Goal: Information Seeking & Learning: Find specific page/section

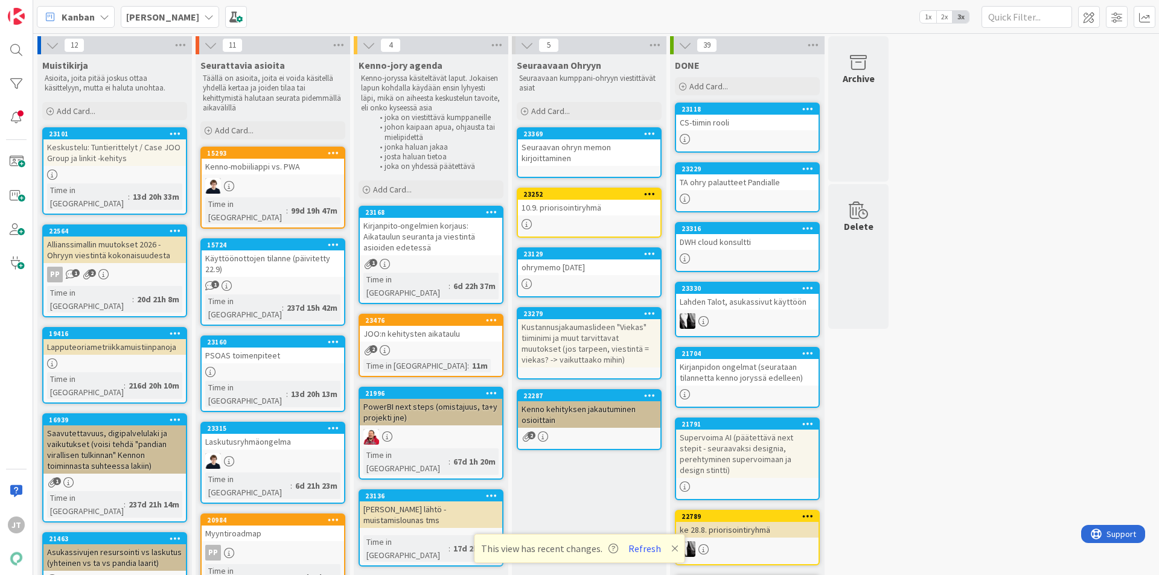
click at [30, 48] on div "JT" at bounding box center [16, 287] width 33 height 575
click at [21, 47] on div at bounding box center [16, 50] width 24 height 24
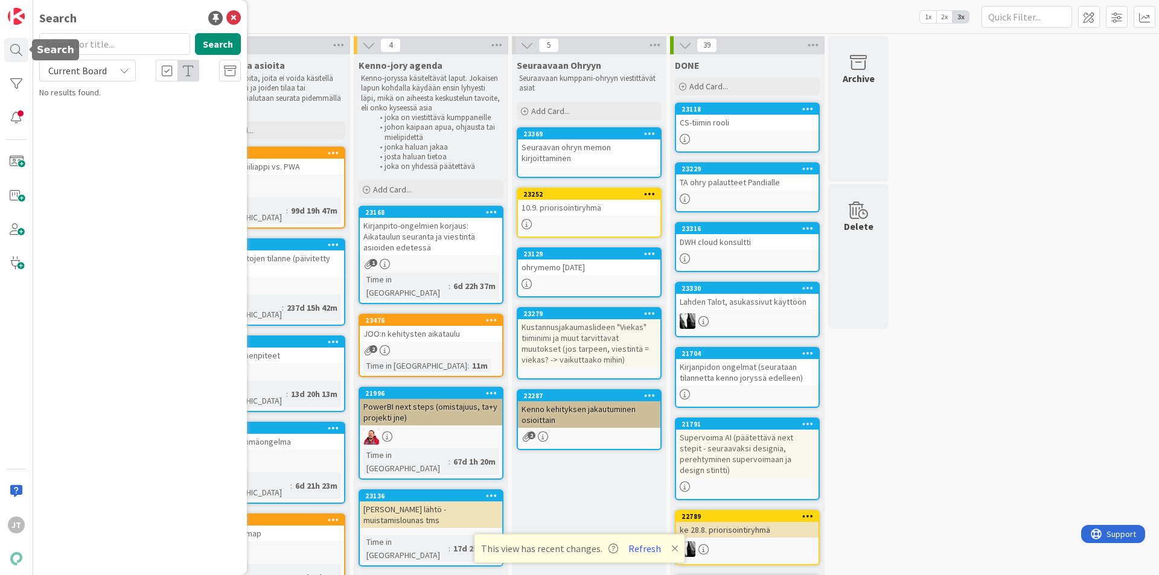
click at [78, 71] on span "Current Board" at bounding box center [77, 71] width 59 height 12
click at [93, 118] on span "All Boards" at bounding box center [109, 121] width 126 height 18
drag, startPoint x: 83, startPoint y: 43, endPoint x: 88, endPoint y: 47, distance: 6.4
click at [83, 44] on input "text" at bounding box center [114, 44] width 151 height 22
paste input "21541"
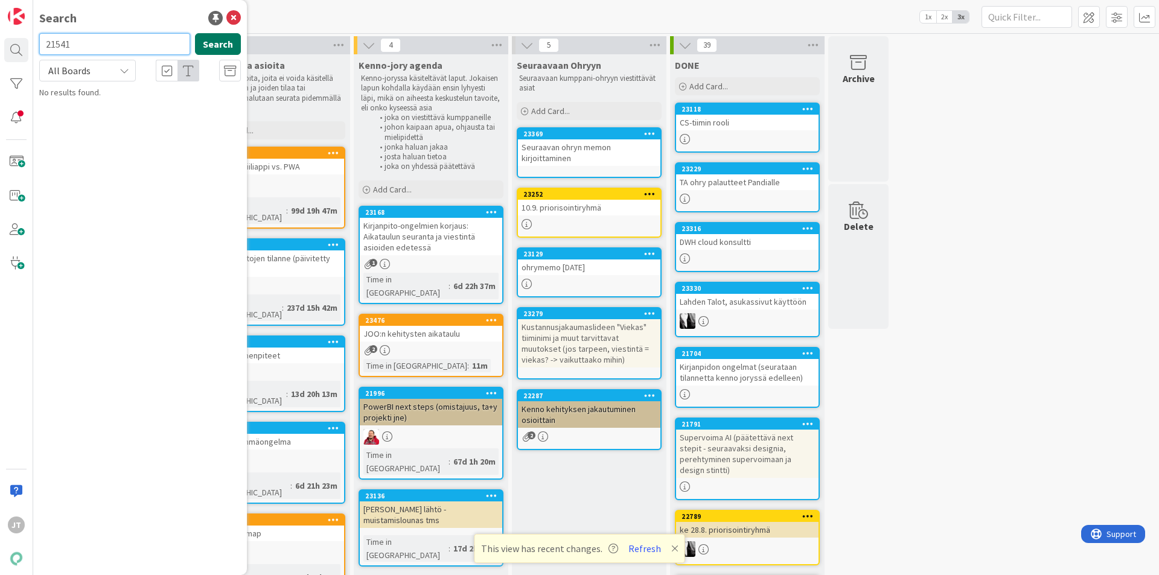
type input "21541"
click at [230, 37] on button "Search" at bounding box center [218, 44] width 46 height 22
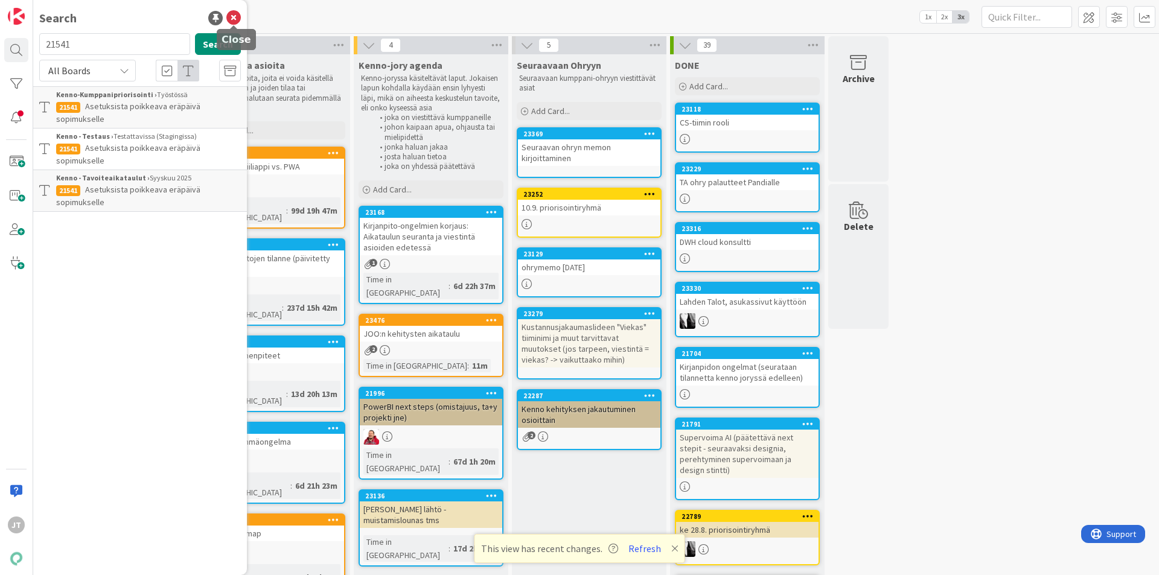
click at [234, 18] on icon at bounding box center [233, 18] width 14 height 14
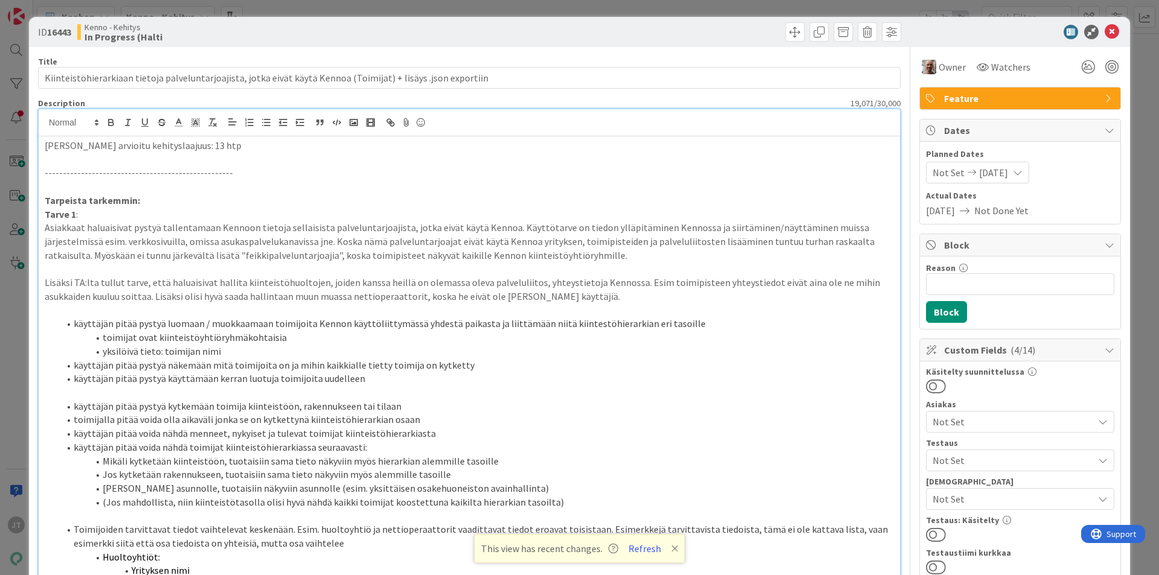
click at [65, 34] on b "16443" at bounding box center [59, 32] width 24 height 12
copy b "16443"
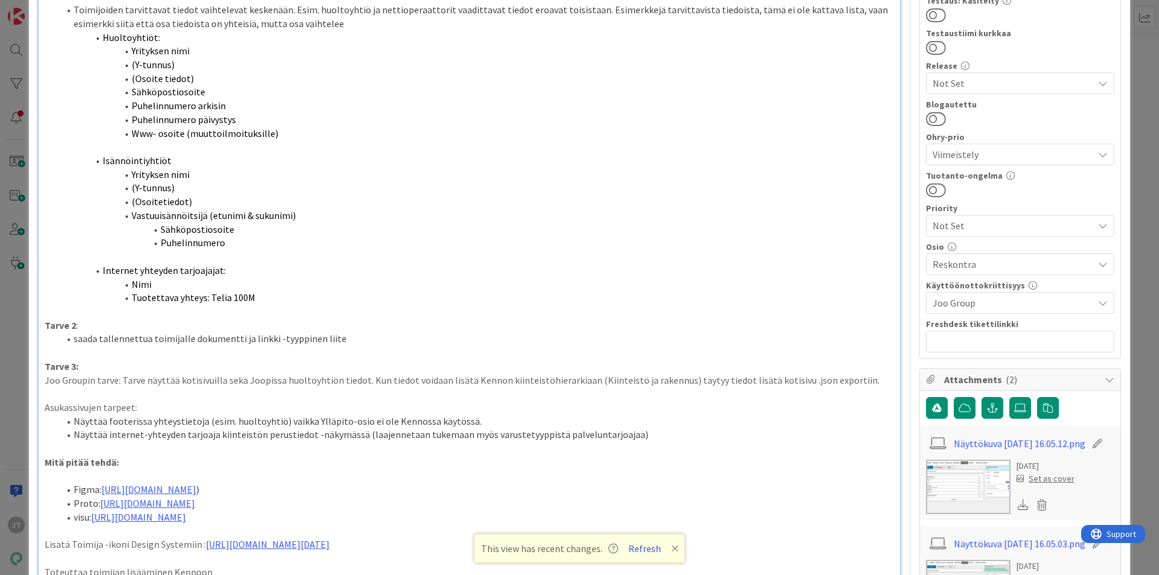
scroll to position [845, 0]
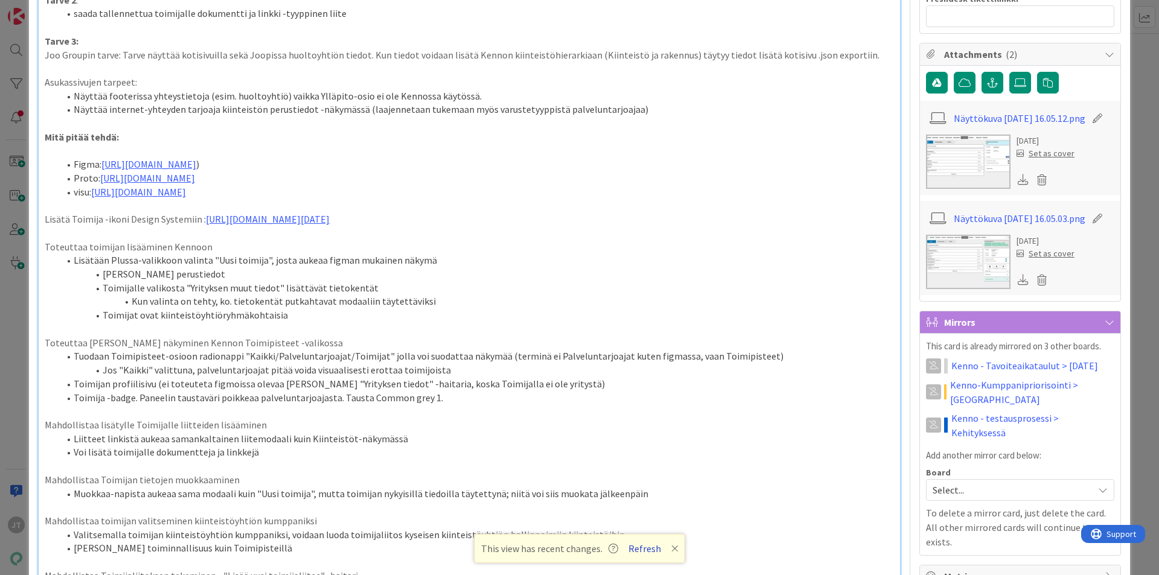
click at [648, 549] on button "Refresh" at bounding box center [644, 549] width 41 height 16
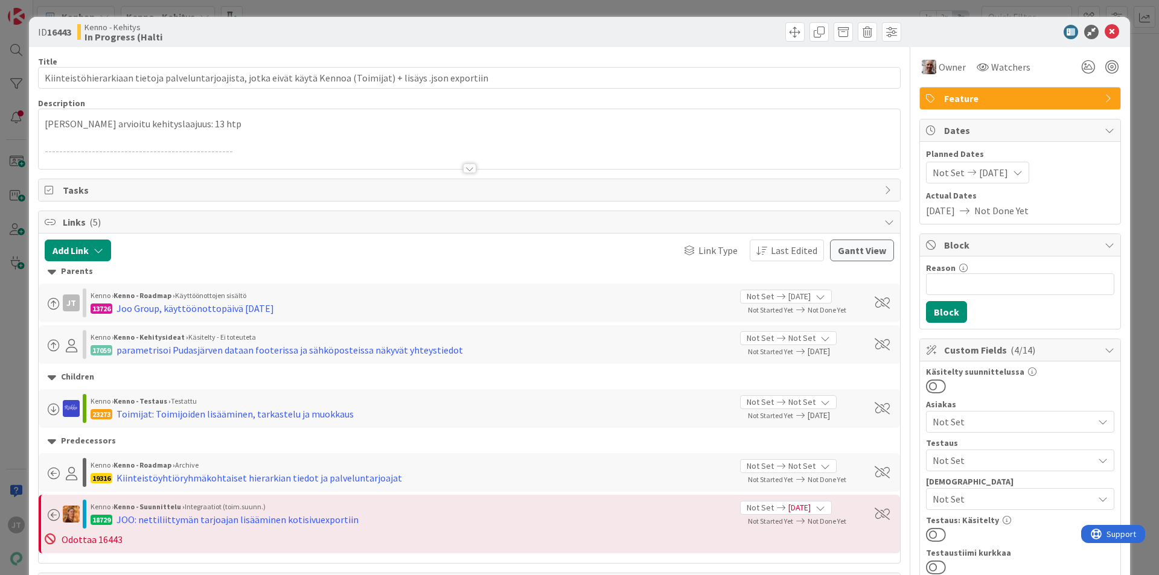
click at [465, 169] on div at bounding box center [469, 169] width 13 height 10
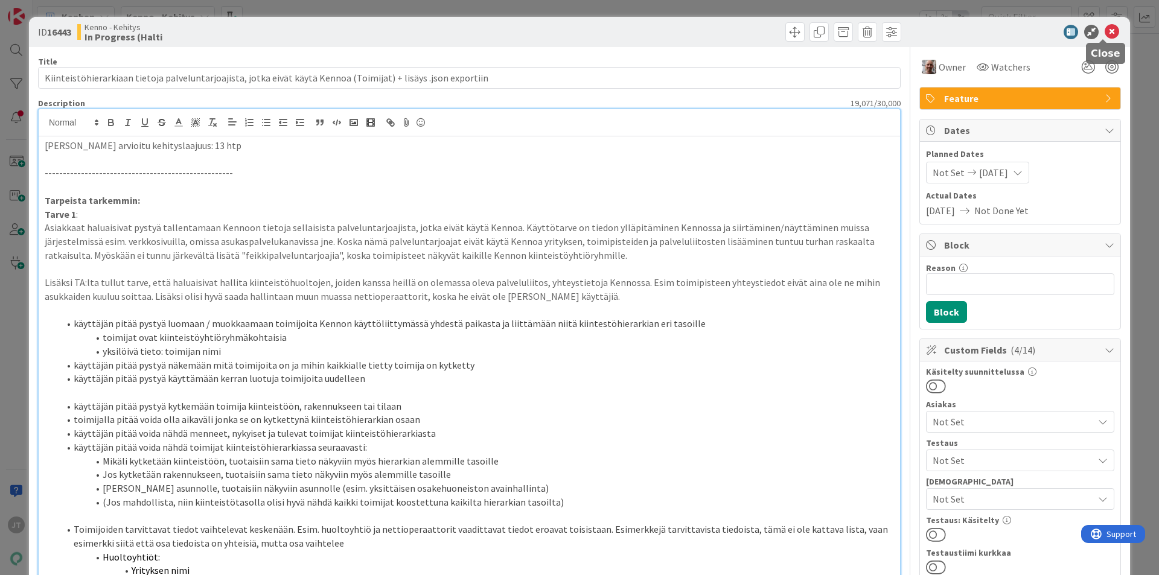
click at [1107, 28] on icon at bounding box center [1112, 32] width 14 height 14
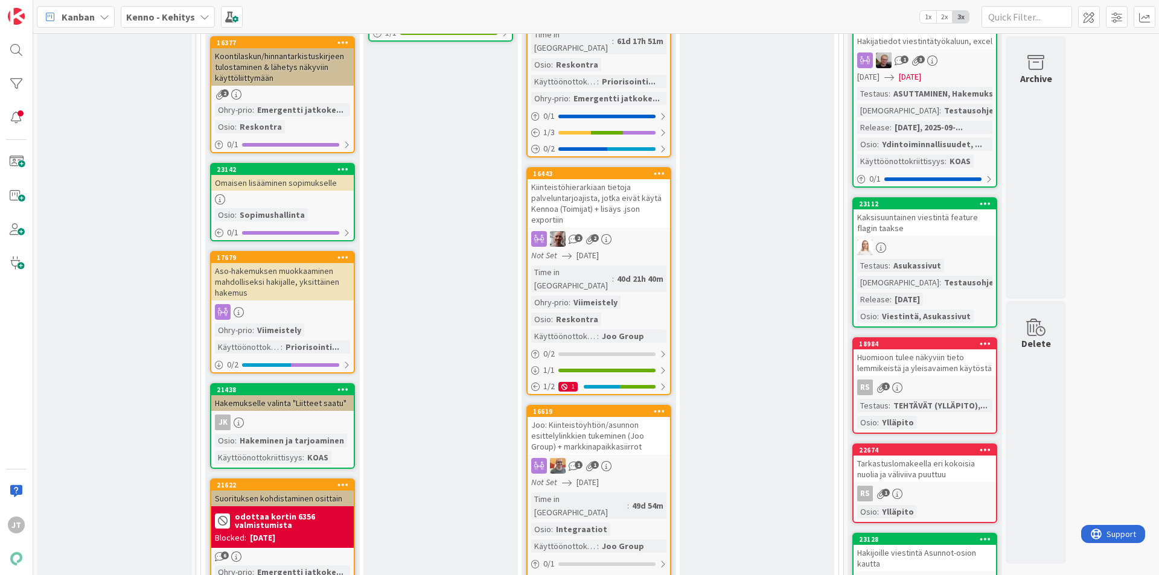
scroll to position [483, 0]
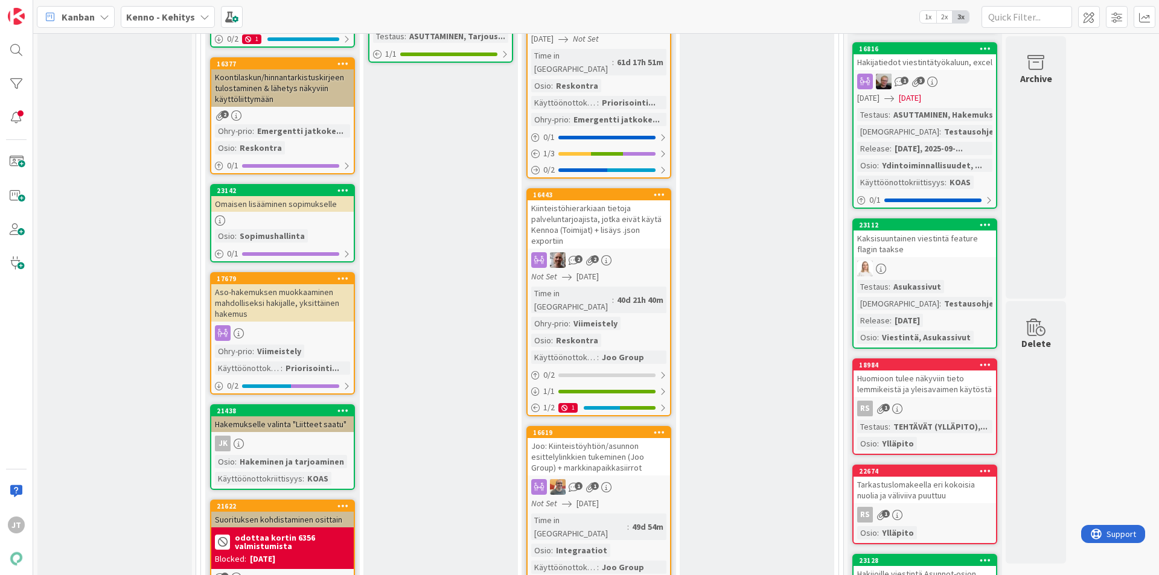
click at [595, 205] on div "Kiinteistöhierarkiaan tietoja palveluntarjoajista, jotka eivät käytä Kennoa (To…" at bounding box center [599, 224] width 142 height 48
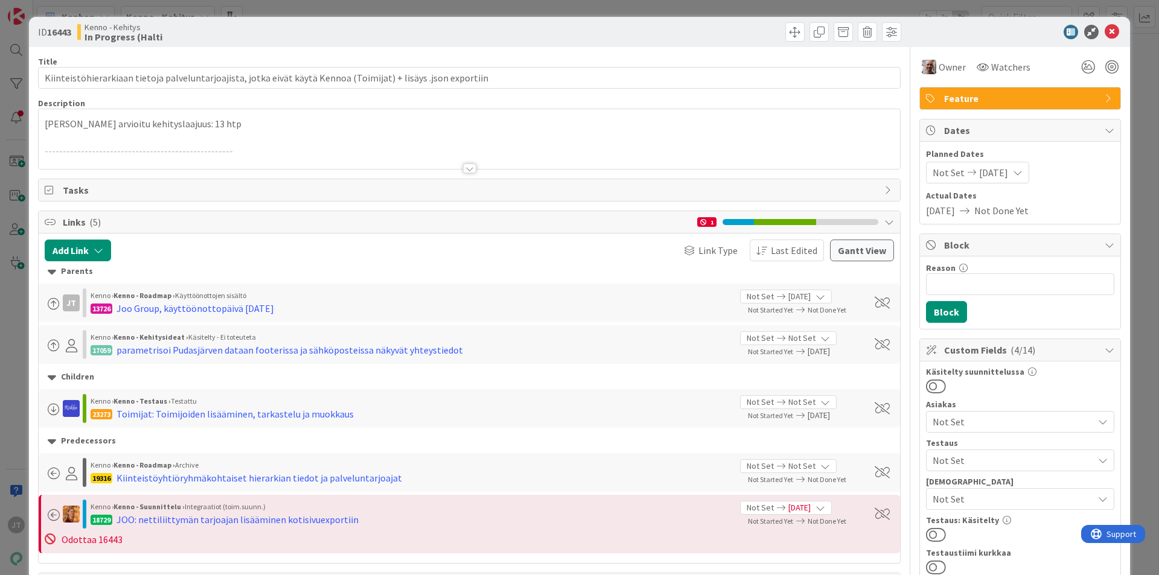
click at [464, 169] on div at bounding box center [469, 169] width 13 height 10
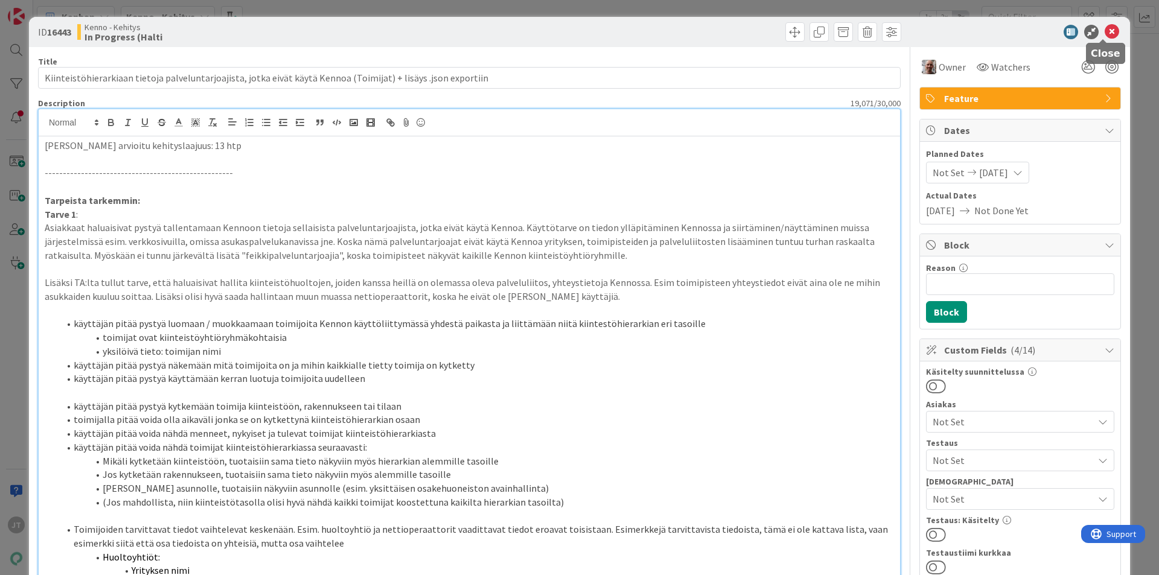
click at [1105, 34] on icon at bounding box center [1112, 32] width 14 height 14
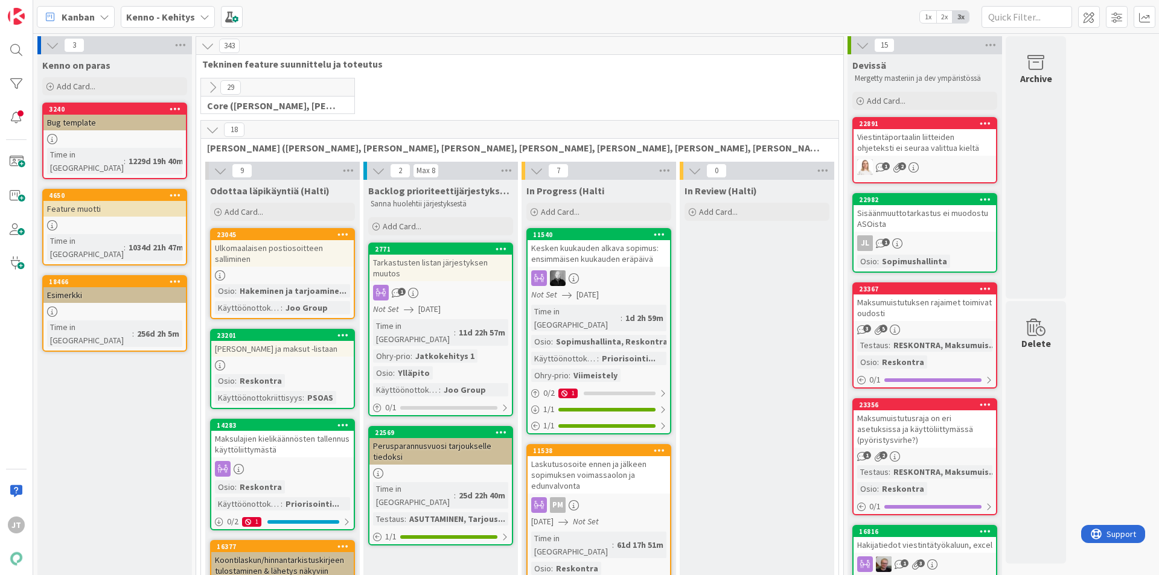
click at [209, 128] on icon at bounding box center [212, 129] width 13 height 13
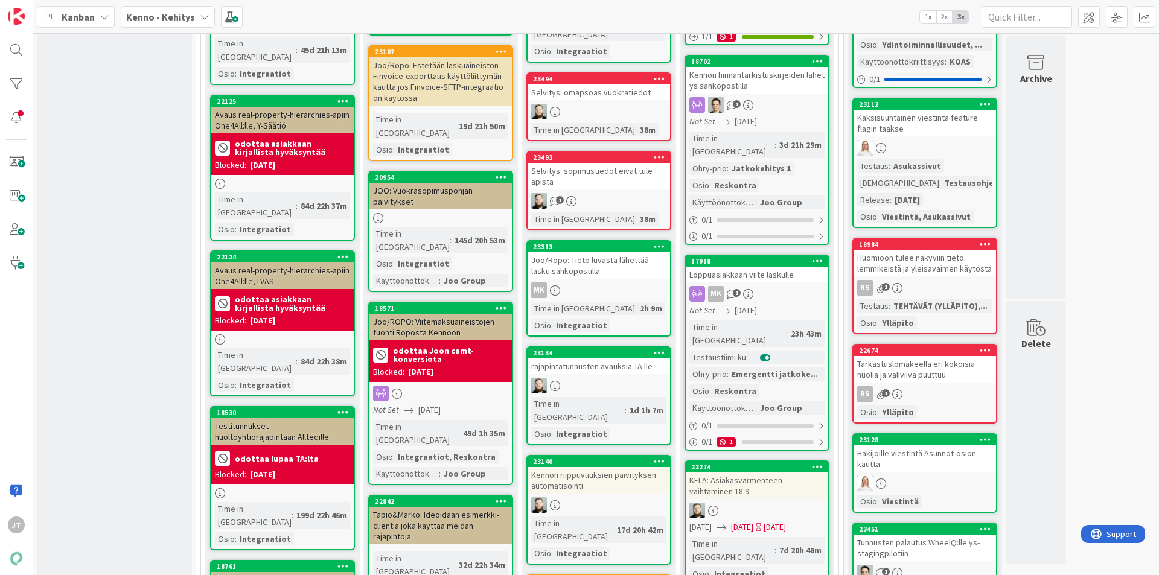
scroll to position [543, 0]
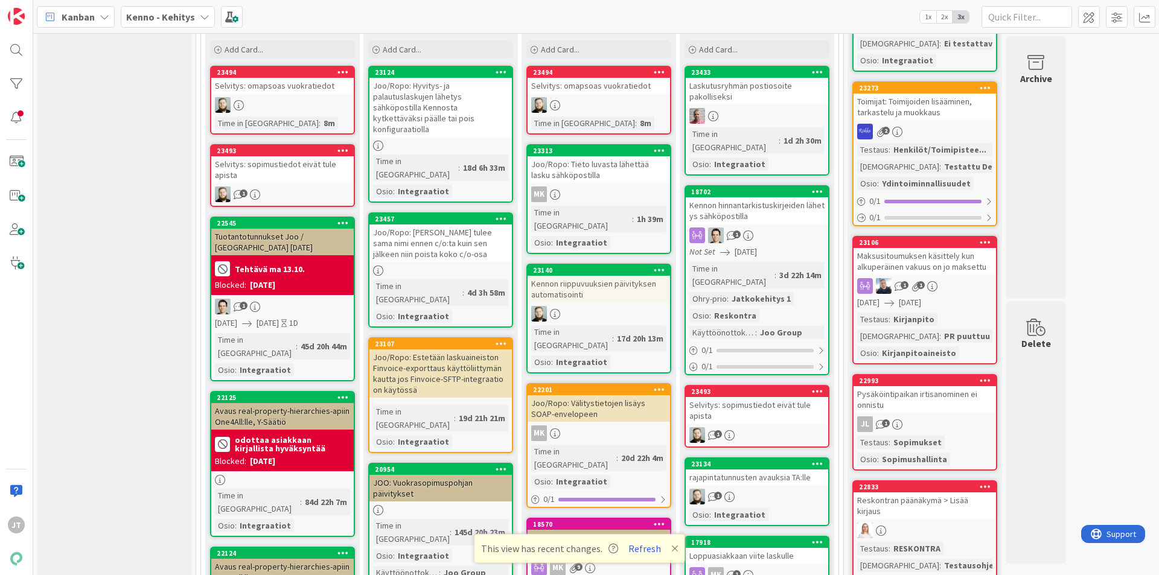
scroll to position [1826, 0]
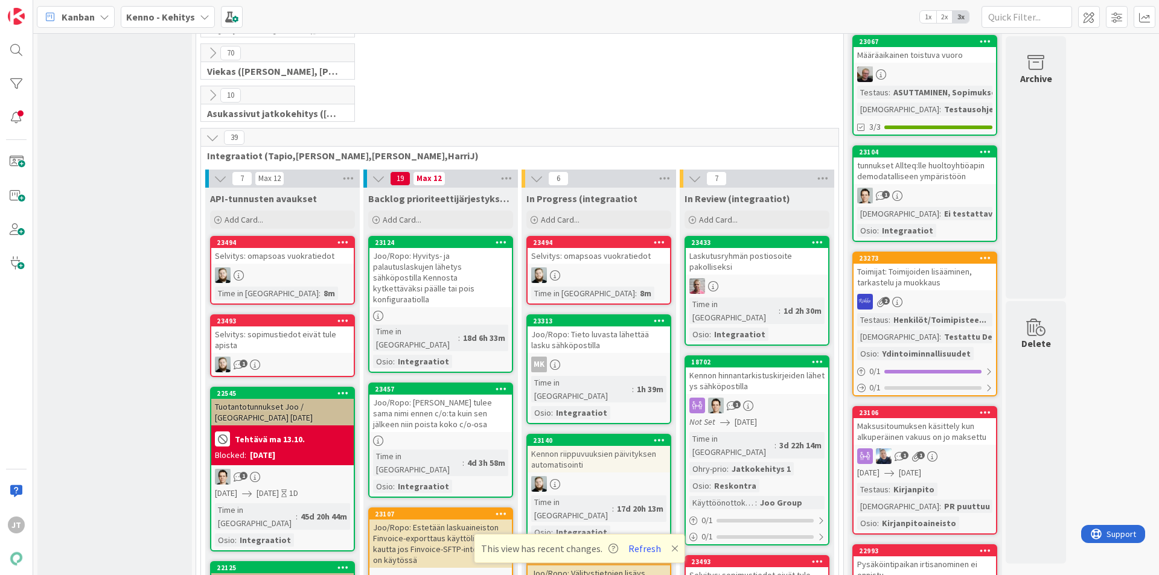
click at [751, 248] on div "Laskutusryhmän postiosoite pakolliseksi" at bounding box center [757, 261] width 142 height 27
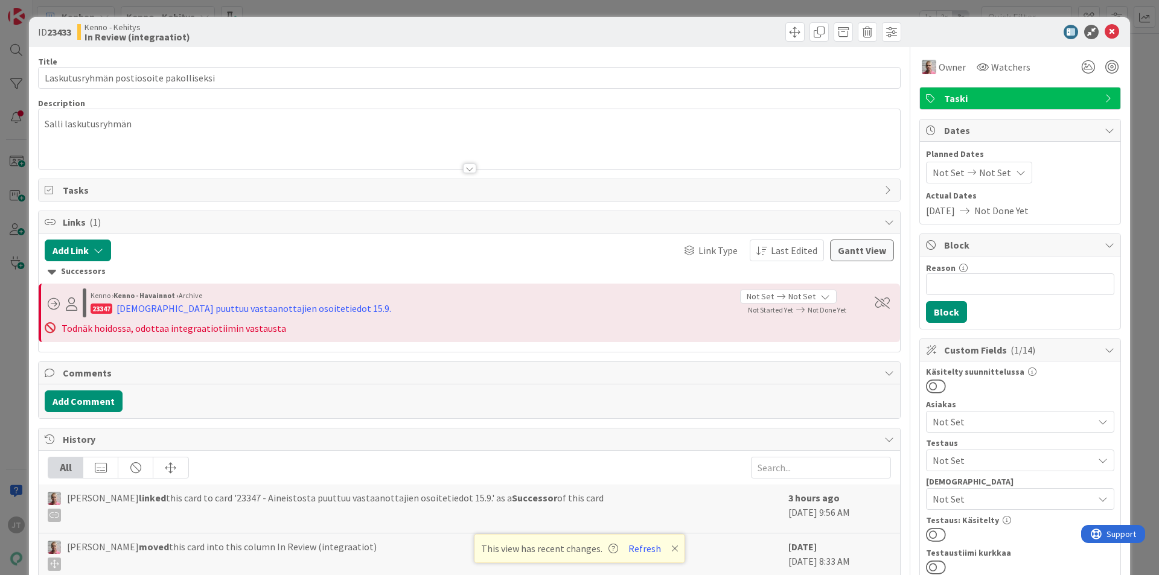
click at [464, 170] on div at bounding box center [469, 169] width 13 height 10
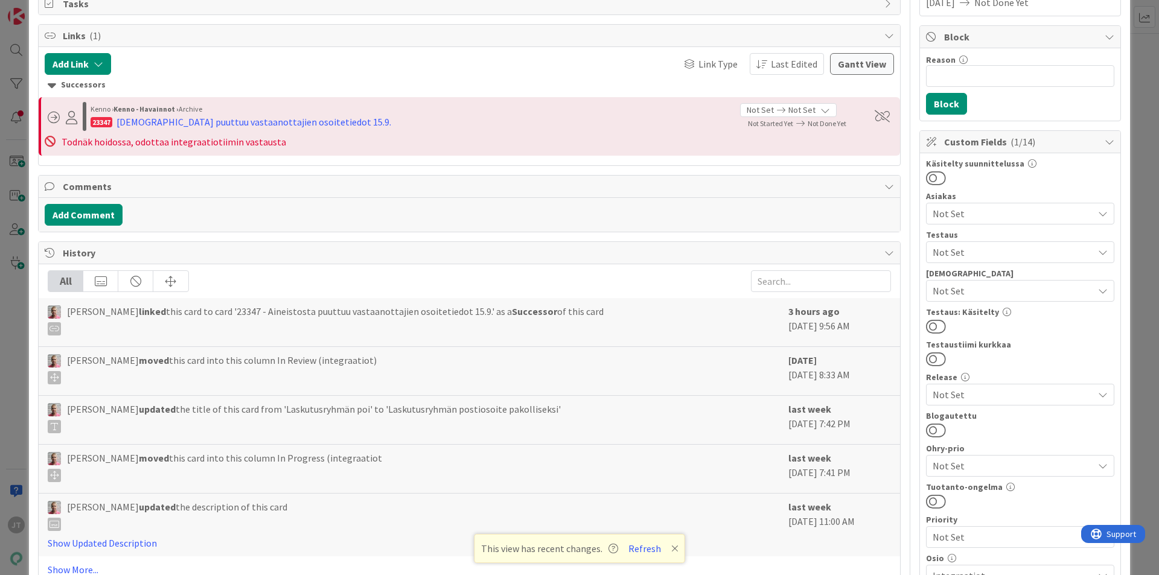
scroll to position [181, 0]
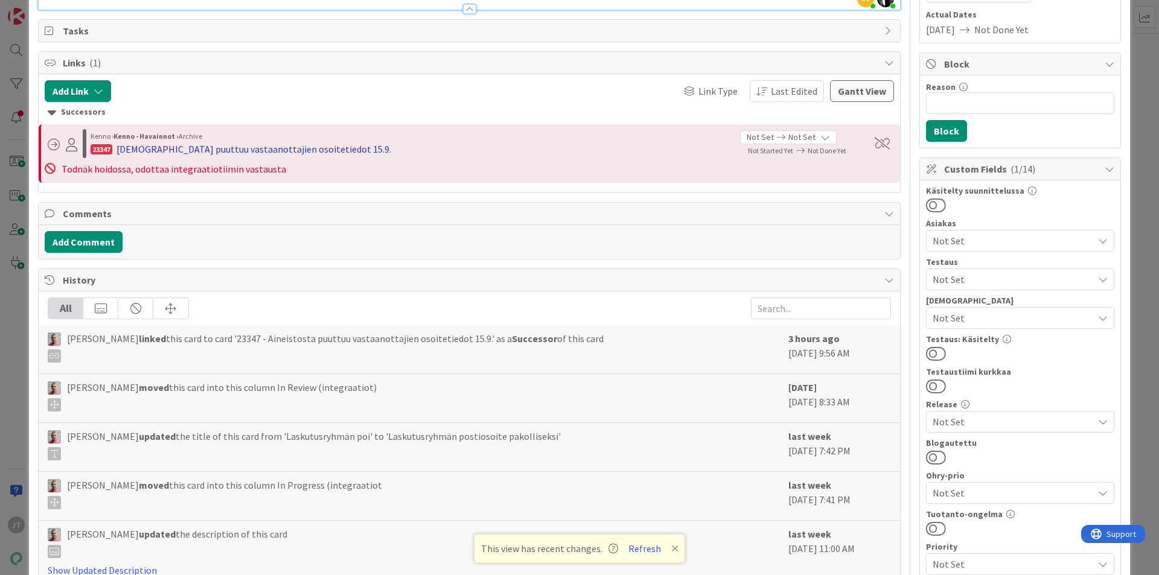
click at [278, 148] on div "Aineistosta puuttuu vastaanottajien osoitetiedot 15.9." at bounding box center [253, 149] width 275 height 14
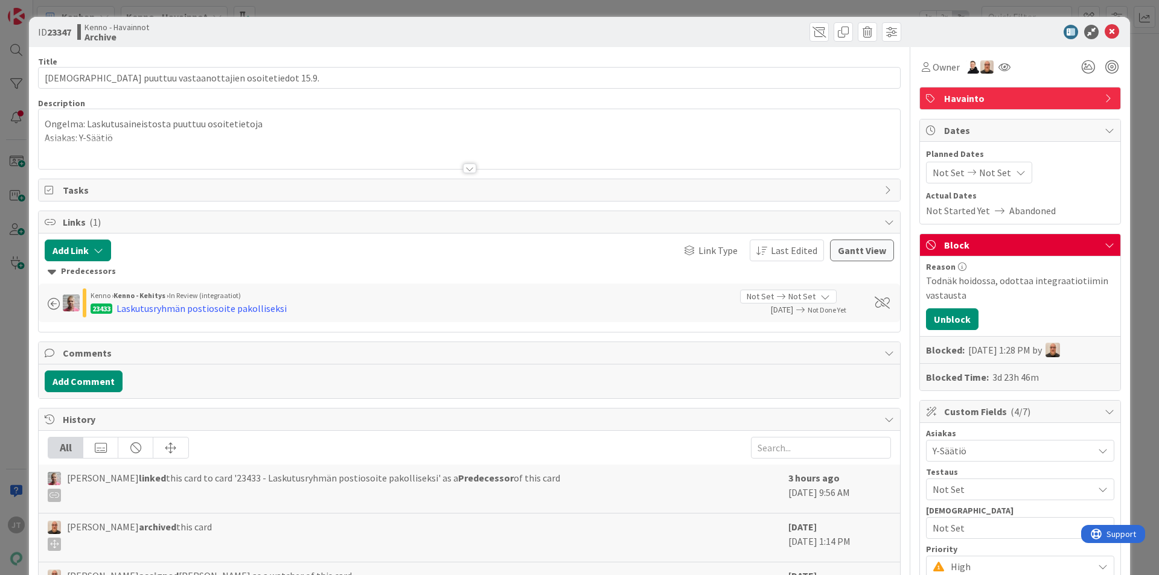
click at [465, 168] on div at bounding box center [469, 169] width 13 height 10
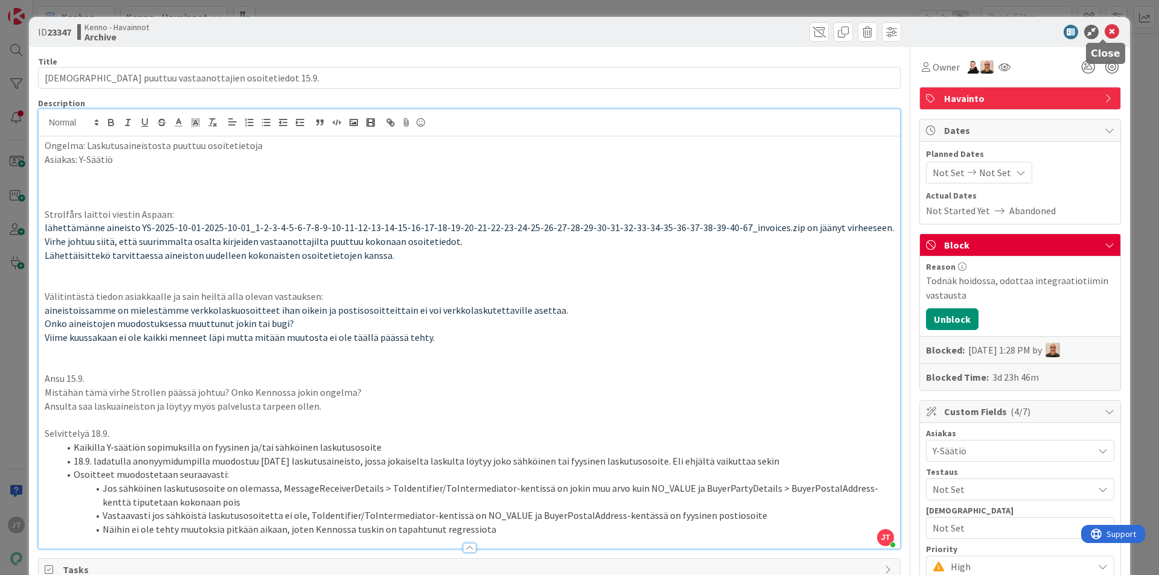
click at [1105, 26] on icon at bounding box center [1112, 32] width 14 height 14
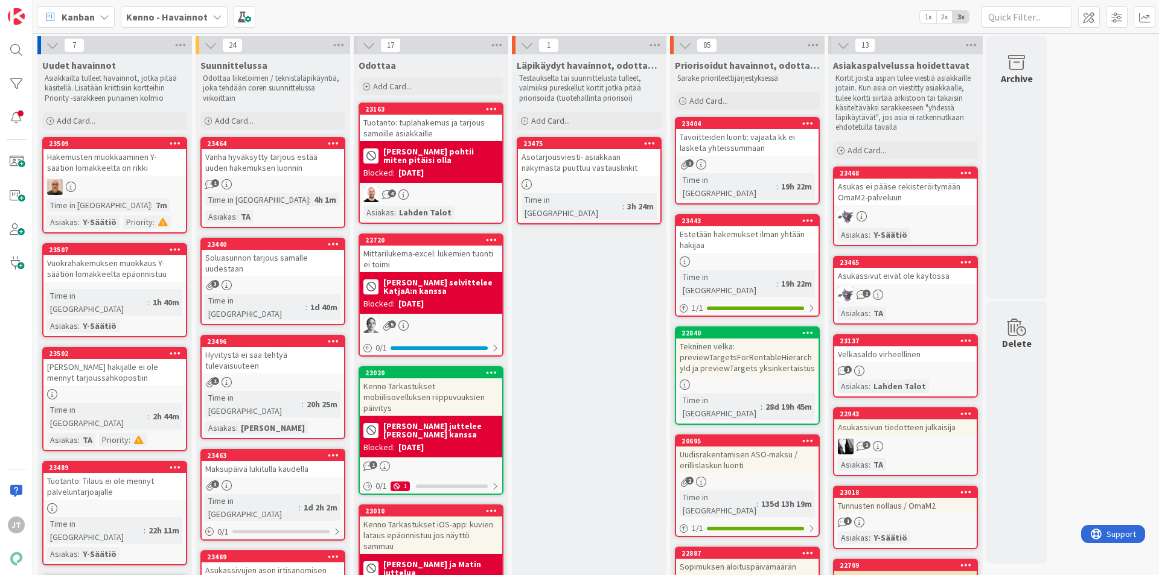
click at [159, 15] on b "Kenno - Havainnot" at bounding box center [166, 17] width 81 height 12
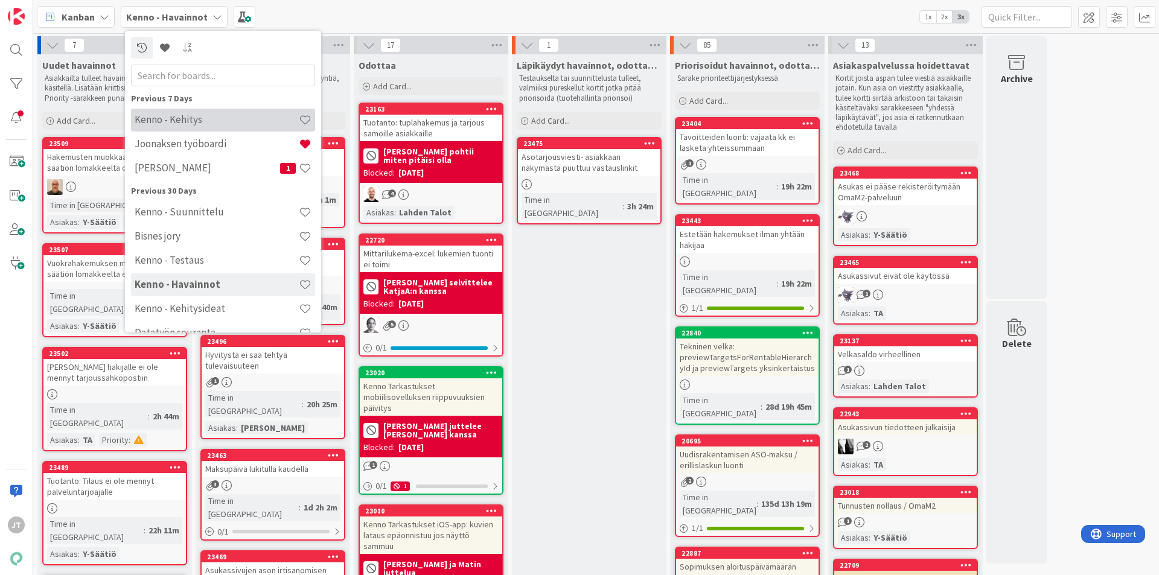
click at [179, 112] on div "Kenno - Kehitys" at bounding box center [223, 120] width 184 height 23
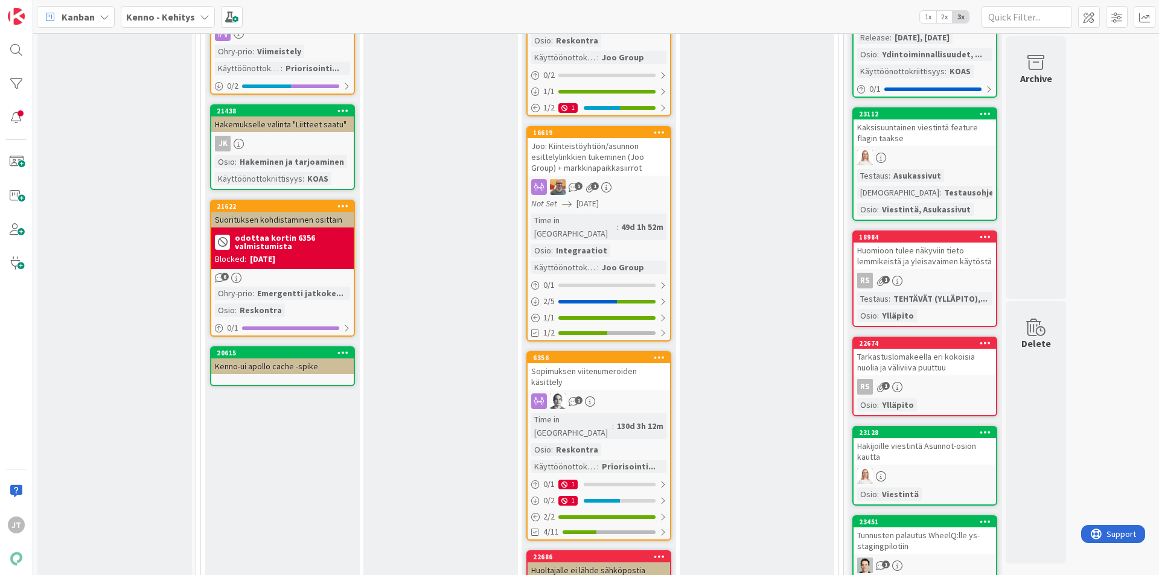
scroll to position [724, 0]
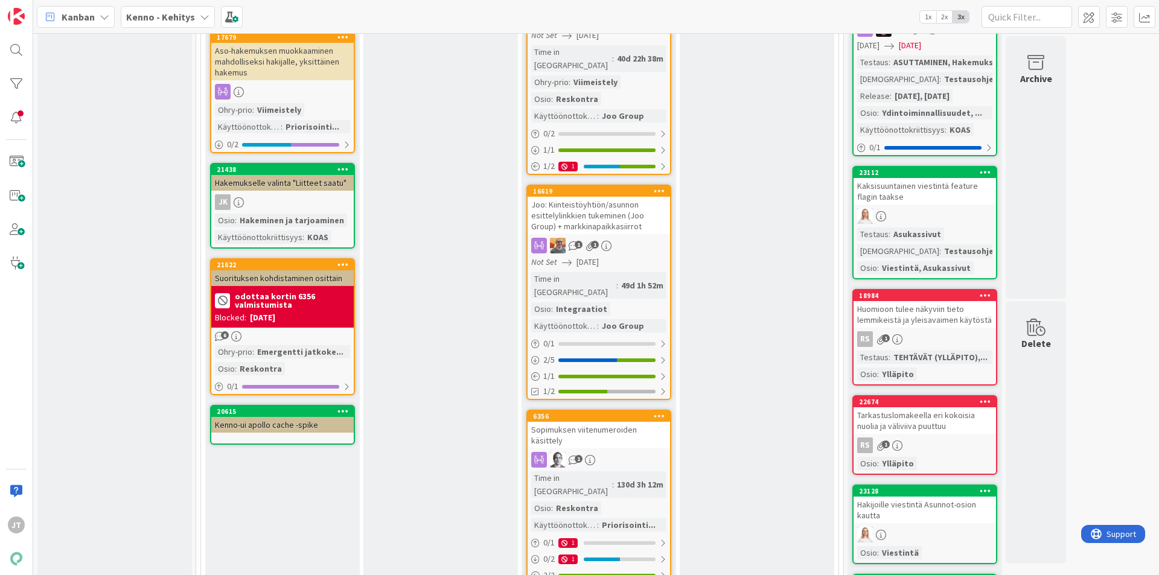
click at [626, 422] on div "Sopimuksen viitenumeroiden käsittely" at bounding box center [599, 435] width 142 height 27
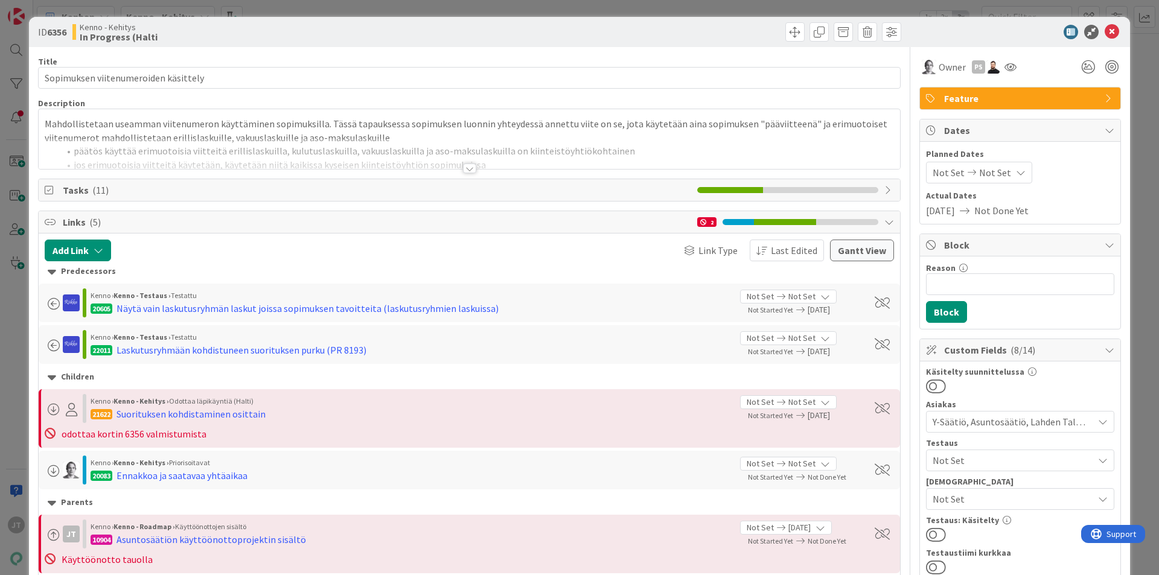
click at [468, 166] on div at bounding box center [469, 169] width 13 height 10
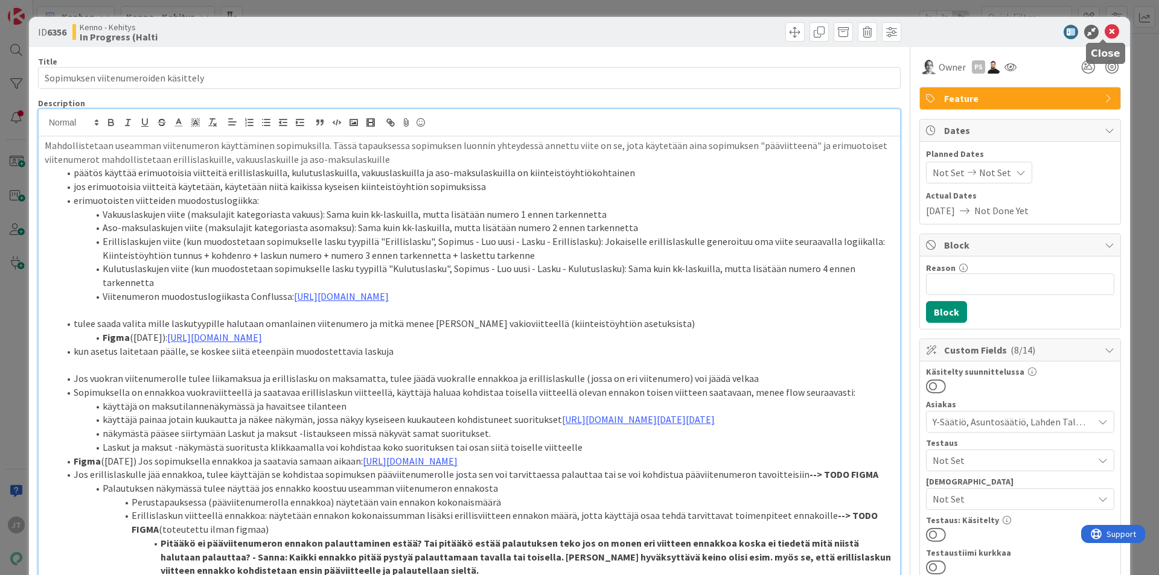
click at [1105, 34] on icon at bounding box center [1112, 32] width 14 height 14
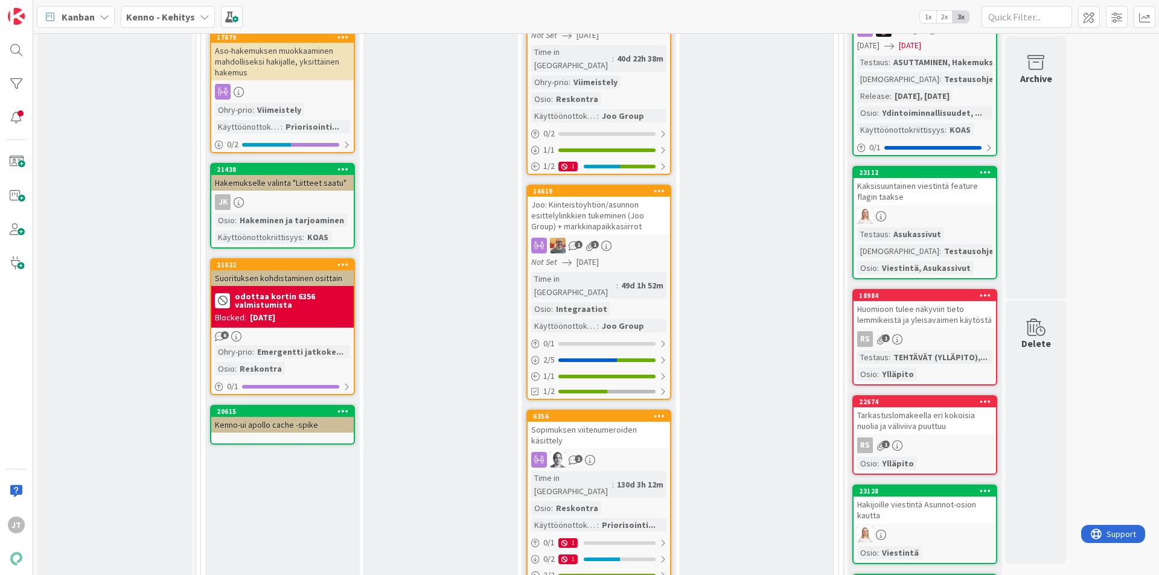
click at [162, 24] on span "Kenno - Kehitys" at bounding box center [160, 17] width 69 height 14
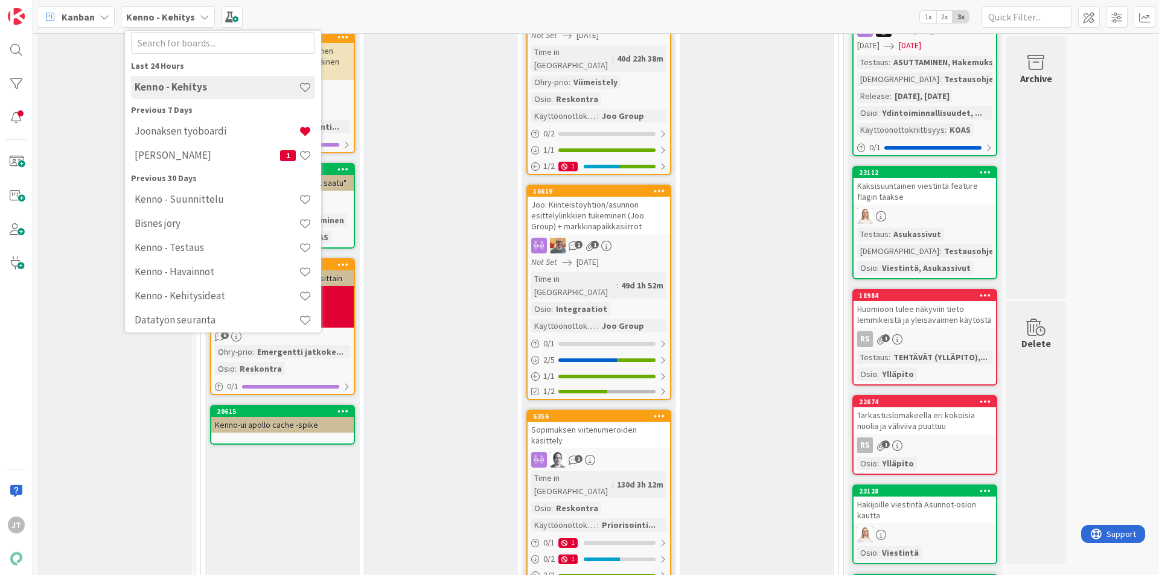
scroll to position [181, 0]
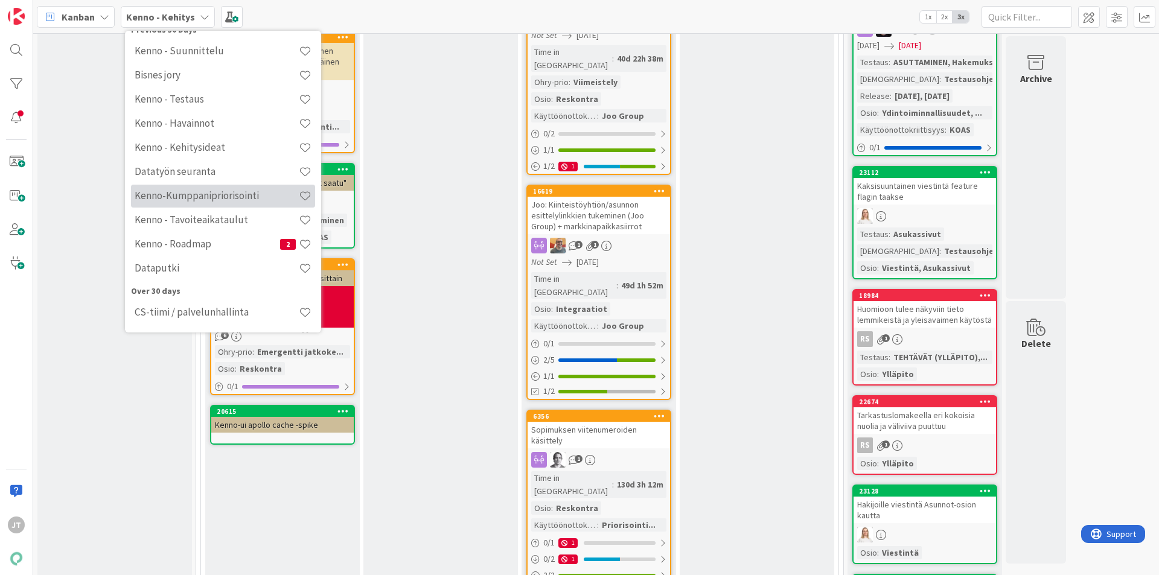
click at [212, 196] on h4 "Kenno-Kumppanipriorisointi" at bounding box center [217, 196] width 164 height 12
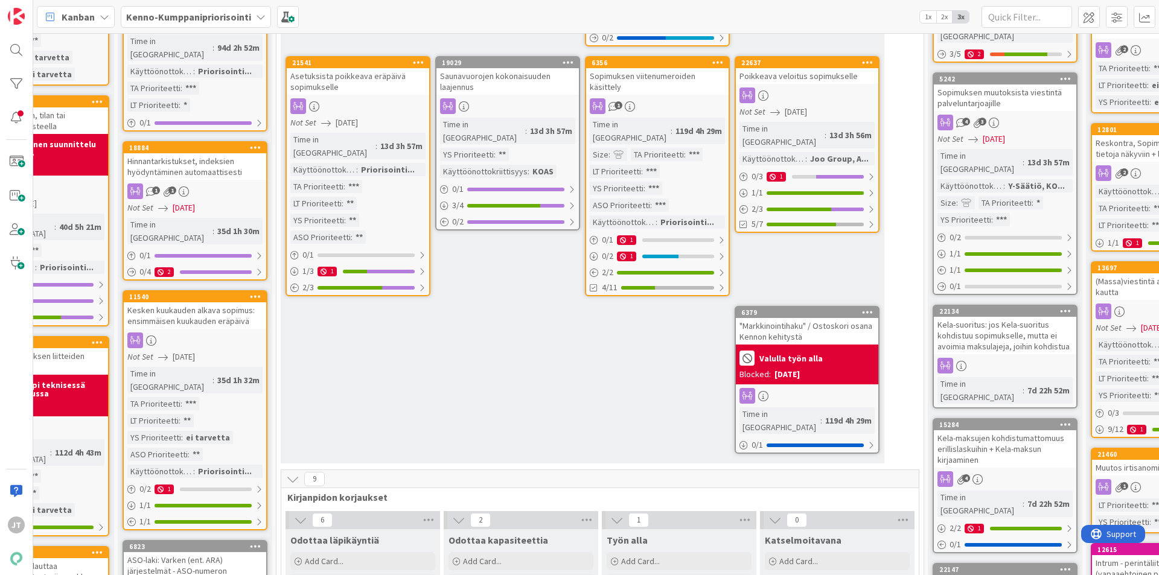
scroll to position [362, 710]
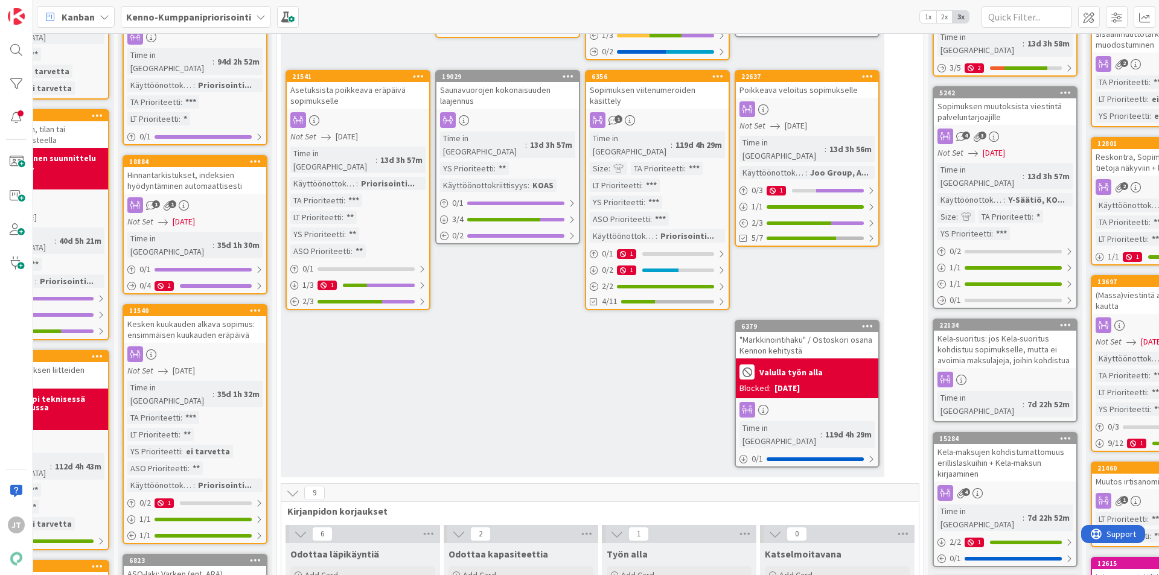
click at [802, 82] on div "Poikkeava veloitus sopimukselle" at bounding box center [807, 90] width 142 height 16
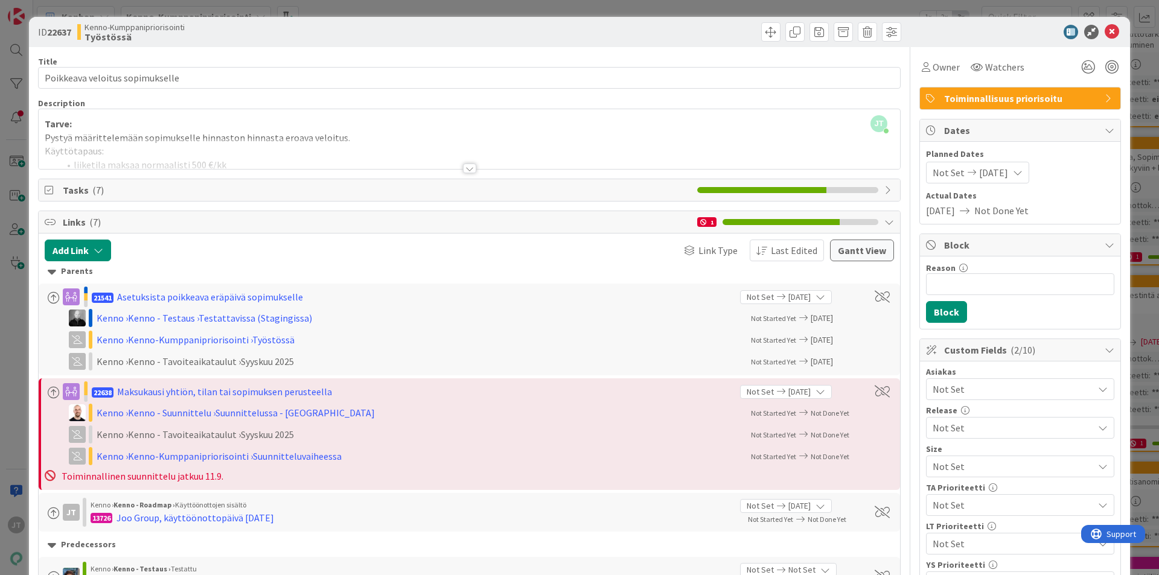
click at [464, 170] on div at bounding box center [469, 169] width 13 height 10
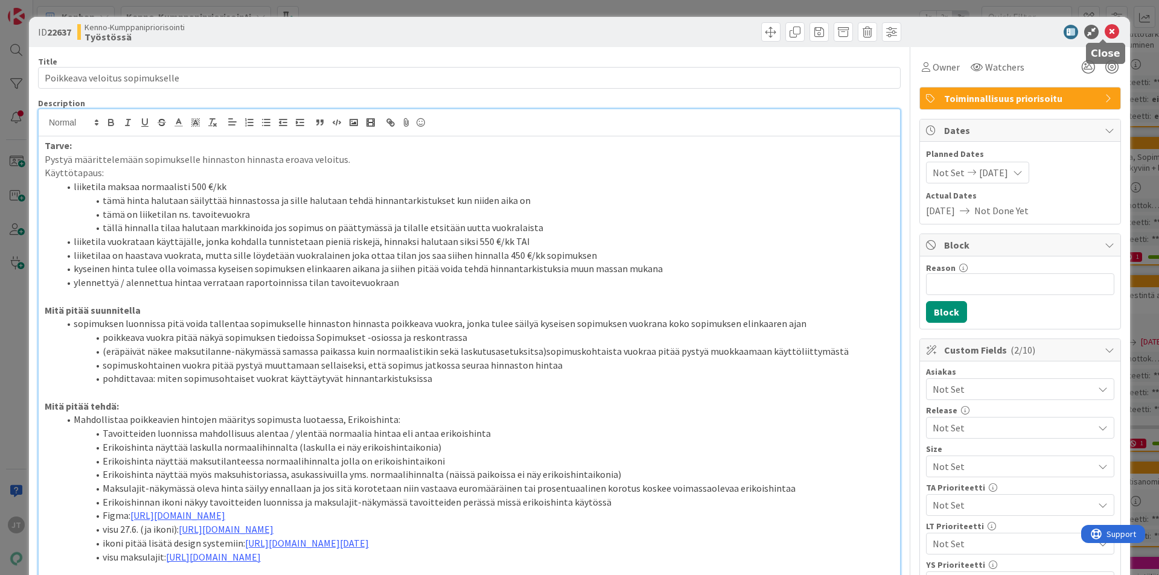
click at [1105, 30] on icon at bounding box center [1112, 32] width 14 height 14
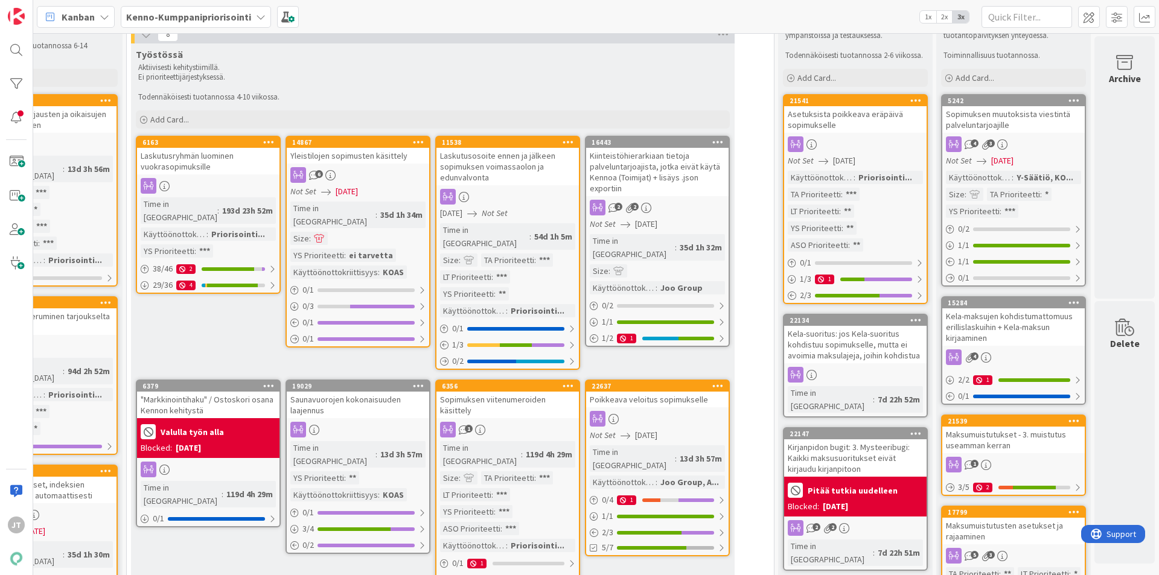
scroll to position [0, 867]
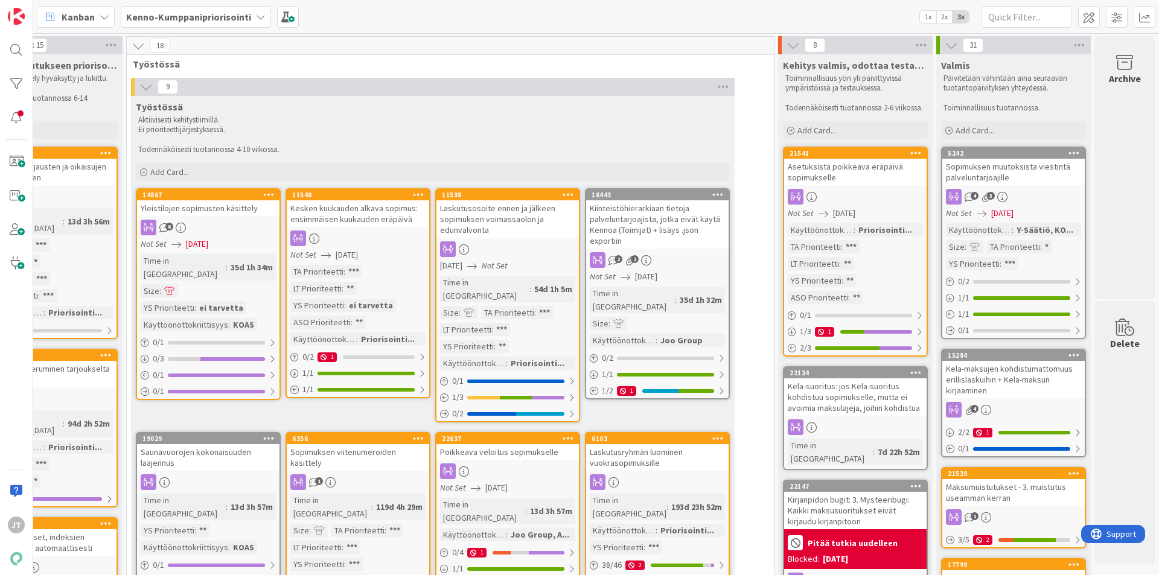
click at [203, 21] on b "Kenno-Kumppanipriorisointi" at bounding box center [188, 17] width 125 height 12
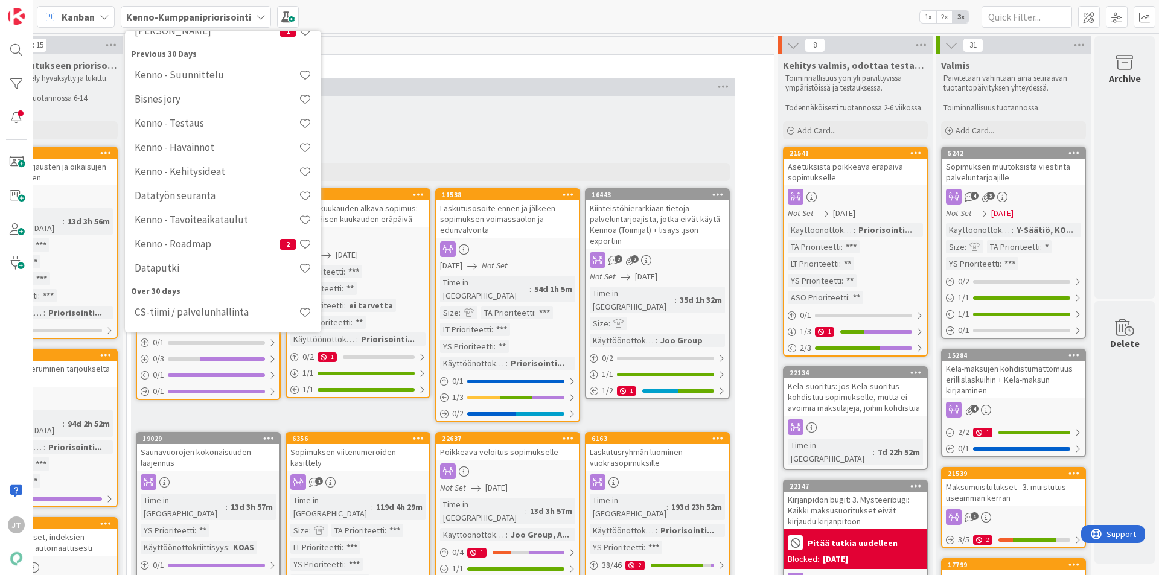
scroll to position [0, 0]
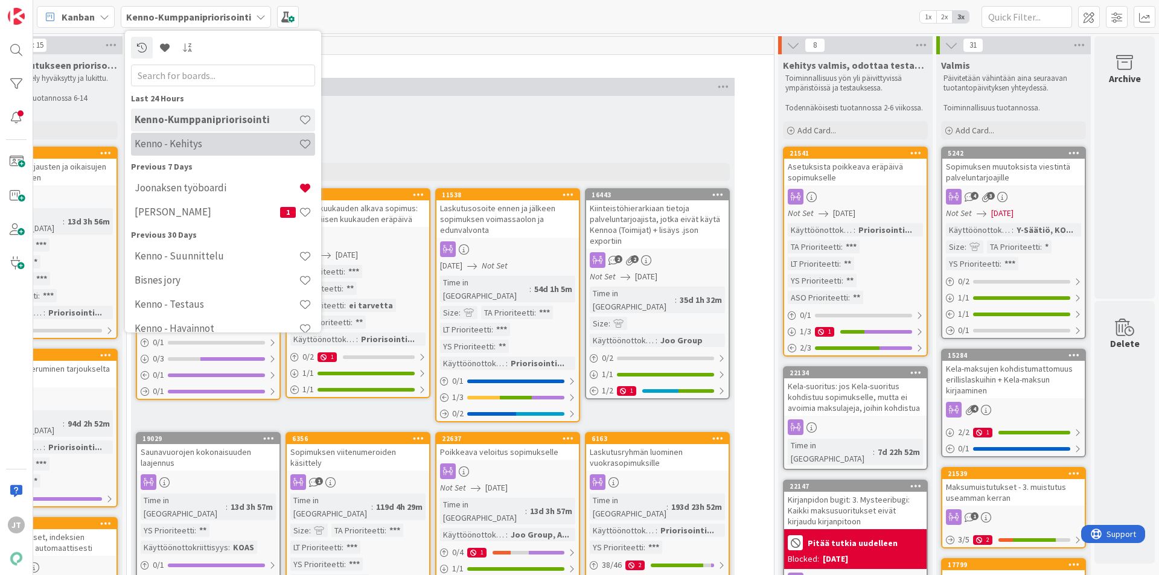
click at [223, 154] on div "Kenno - Kehitys" at bounding box center [223, 144] width 184 height 23
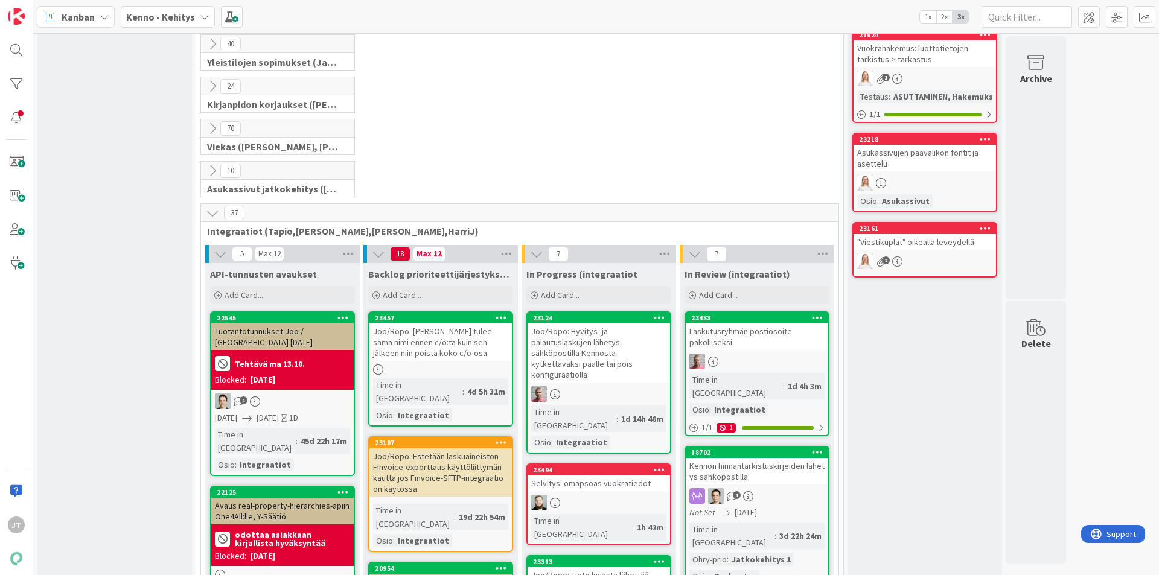
scroll to position [1811, 0]
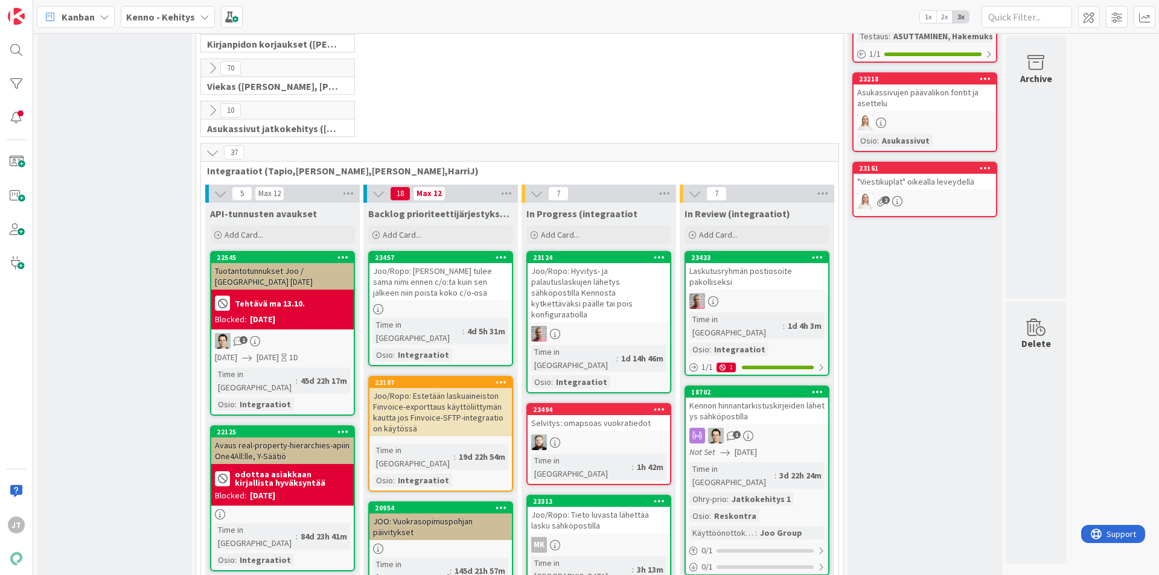
click at [580, 263] on div "Joo/Ropo: Hyvitys- ja palautuslaskujen lähetys sähköpostilla Kennosta kytkettäv…" at bounding box center [599, 292] width 142 height 59
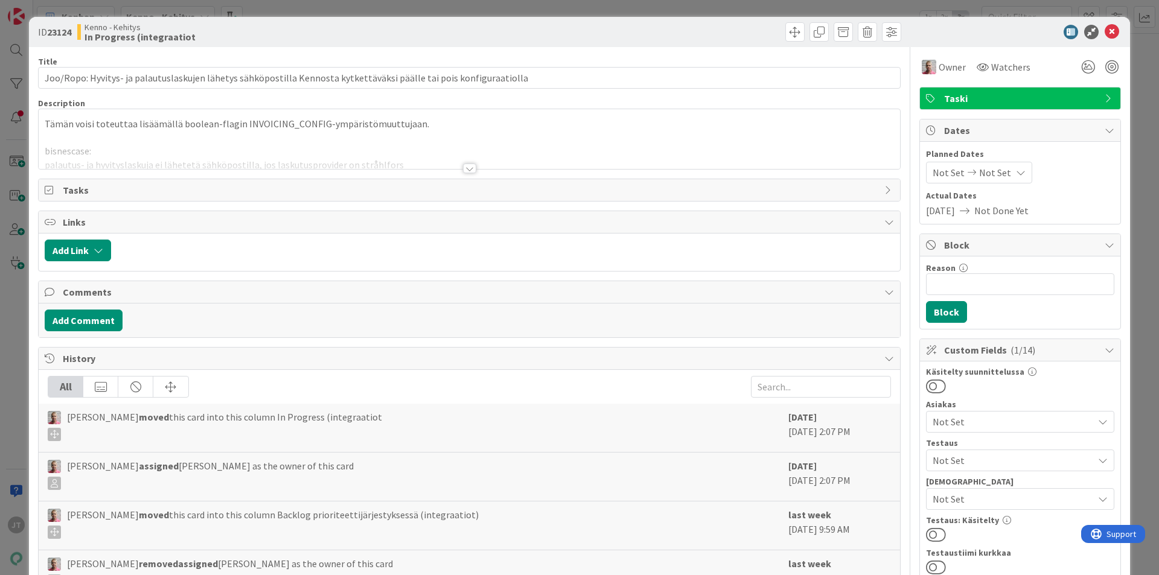
click at [463, 173] on div at bounding box center [469, 169] width 13 height 10
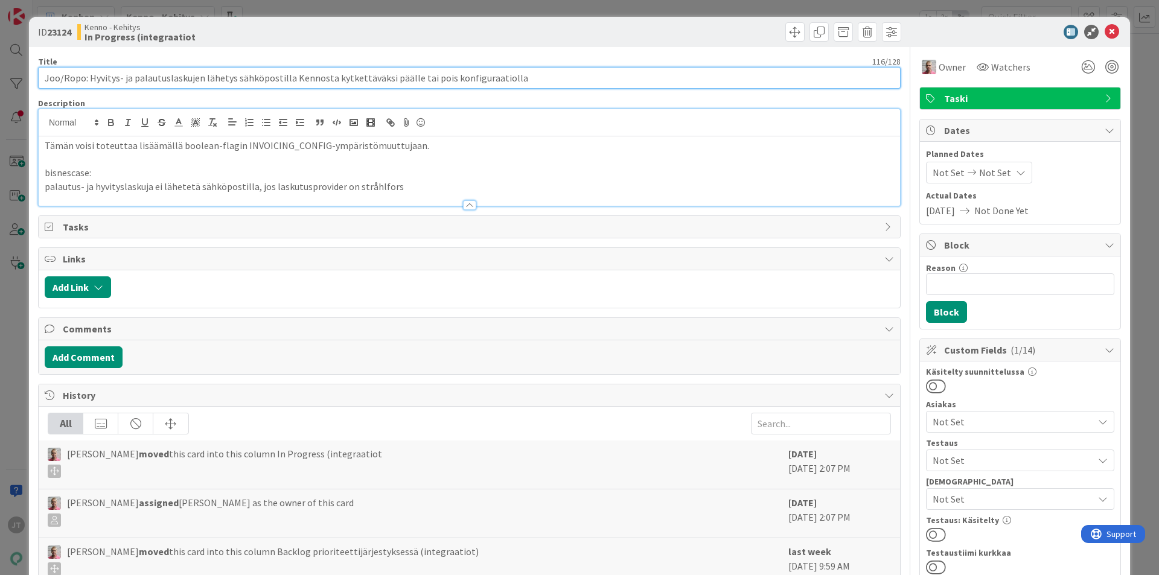
click at [214, 76] on input "Joo/Ropo: Hyvitys- ja palautuslaskujen lähetys sähköpostilla Kennosta kytkettäv…" at bounding box center [469, 78] width 862 height 22
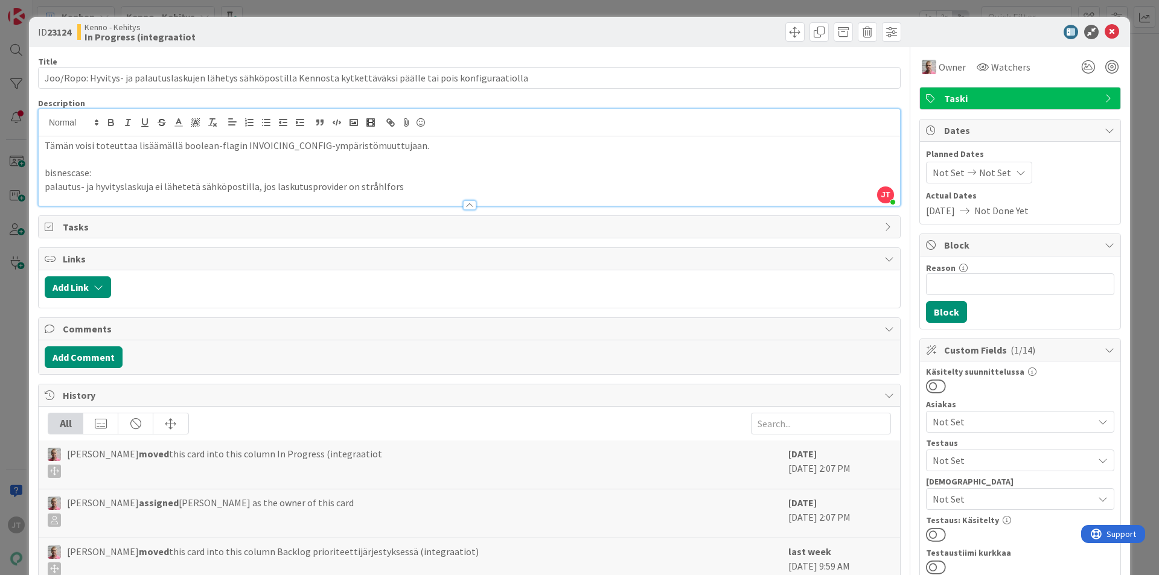
click at [404, 151] on p "Tämän voisi toteuttaa lisäämällä boolean-flagin INVOICING_CONFIG-ympäristömuutt…" at bounding box center [469, 146] width 849 height 14
click at [450, 148] on p "Tämän voisi toteuttaa lisäämällä boolean-flagin INVOICING_CONFIG-ympäristömuutt…" at bounding box center [469, 146] width 849 height 14
click at [1105, 34] on icon at bounding box center [1112, 32] width 14 height 14
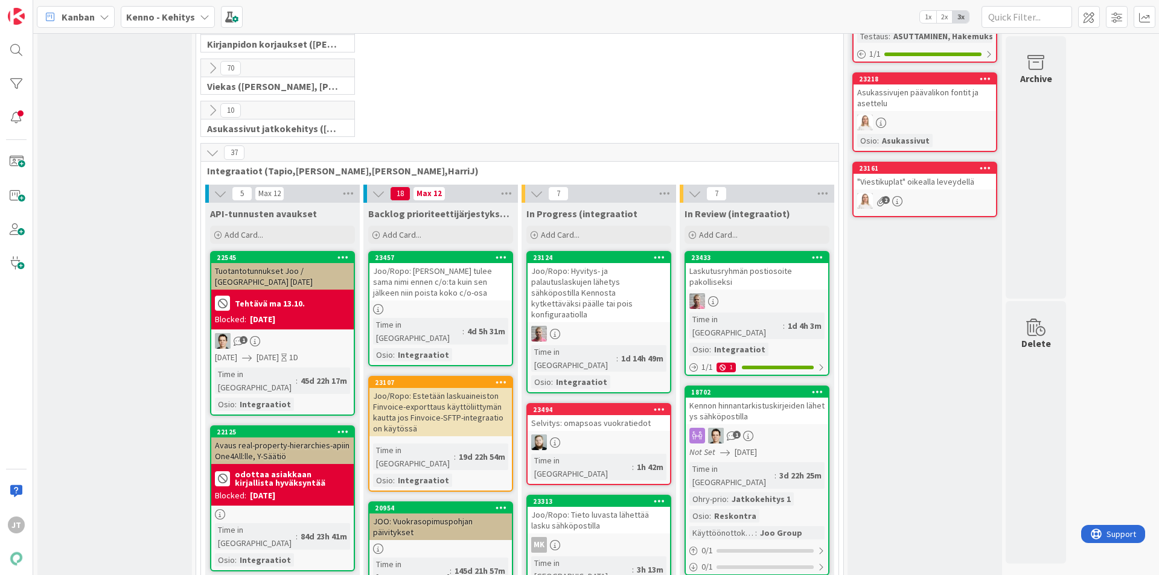
click at [722, 263] on div "Laskutusryhmän postiosoite pakolliseksi" at bounding box center [757, 276] width 142 height 27
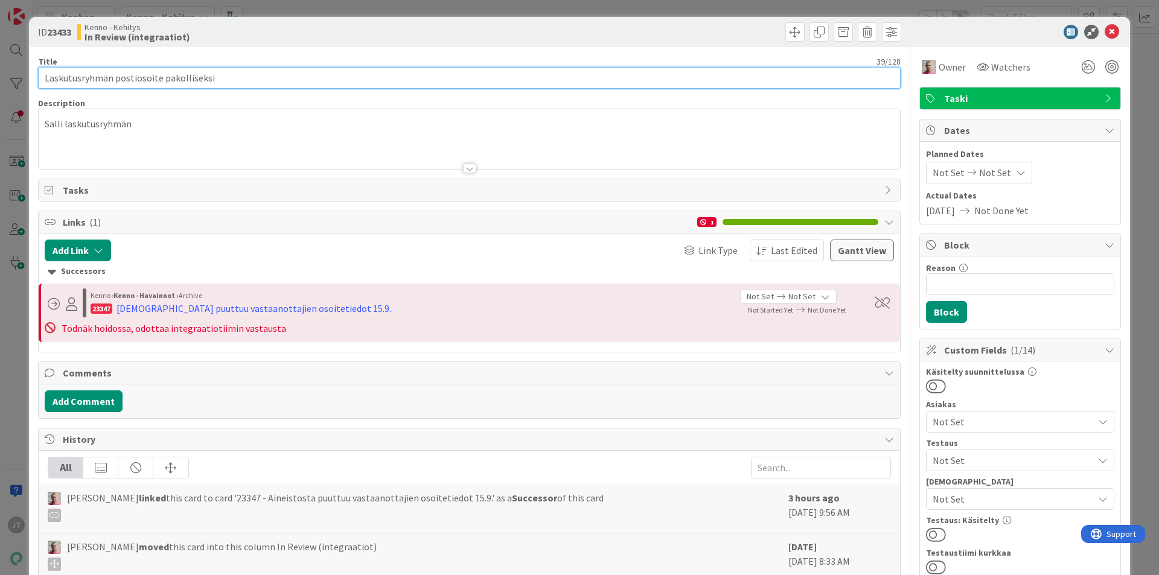
click at [165, 76] on input "Laskutusryhmän postiosoite pakolliseksi" at bounding box center [469, 78] width 862 height 22
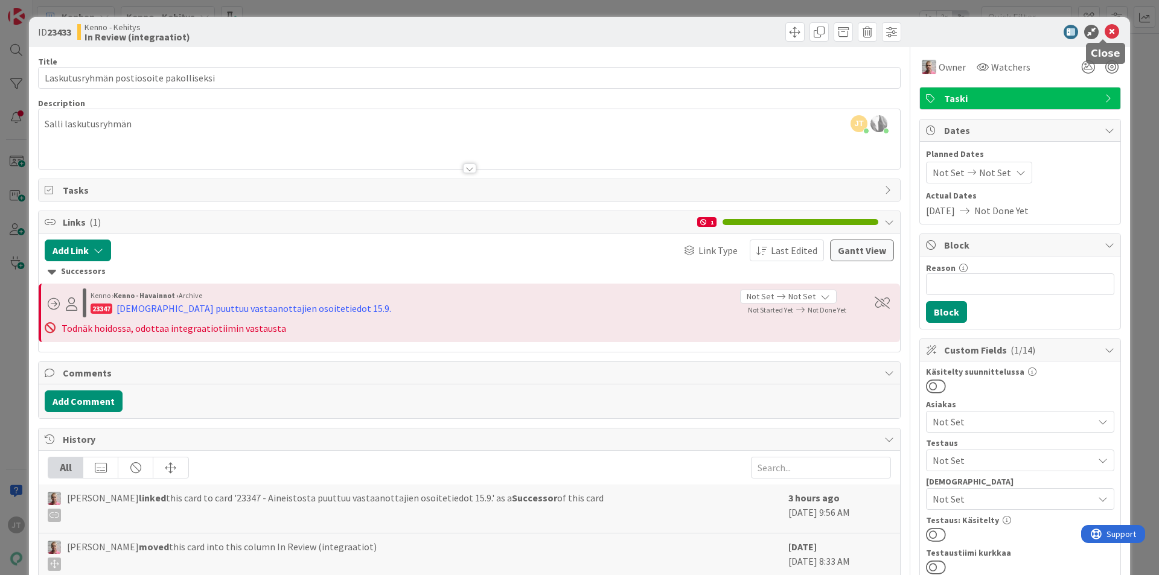
click at [1105, 34] on icon at bounding box center [1112, 32] width 14 height 14
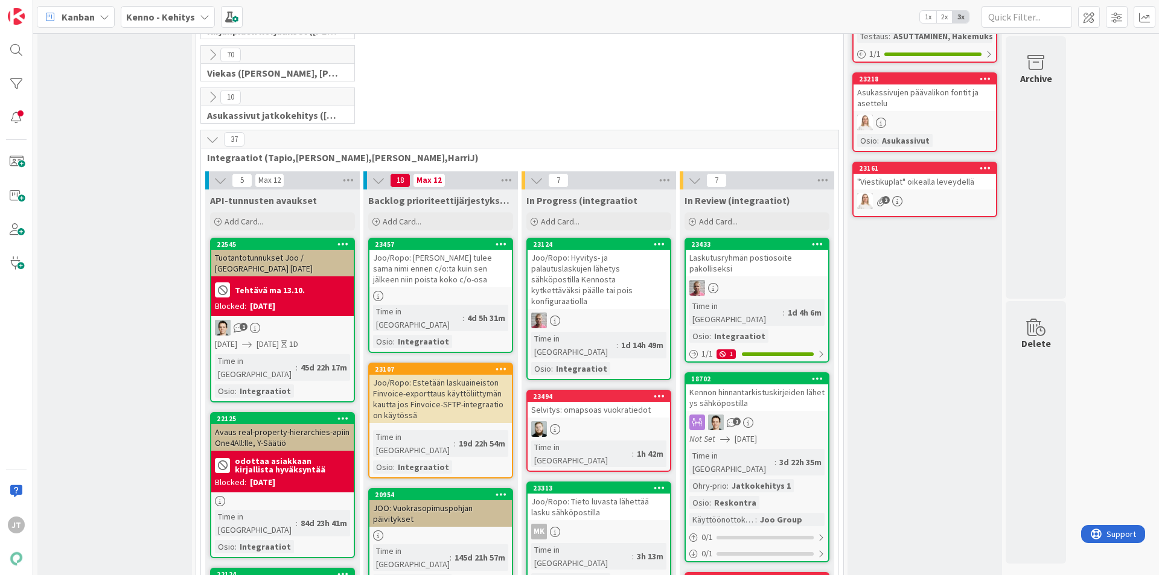
click at [715, 384] on div "Kennon hinnantarkistuskirjeiden lähetys sähköpostilla" at bounding box center [757, 397] width 142 height 27
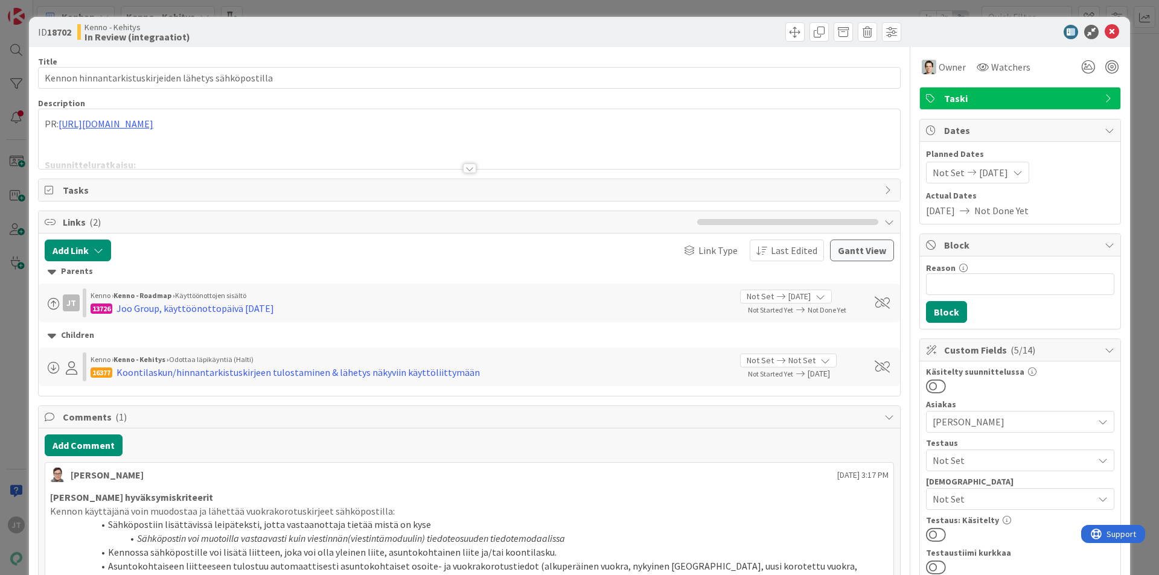
click at [65, 28] on b "18702" at bounding box center [59, 32] width 24 height 12
copy b "18702"
click at [1106, 30] on icon at bounding box center [1112, 32] width 14 height 14
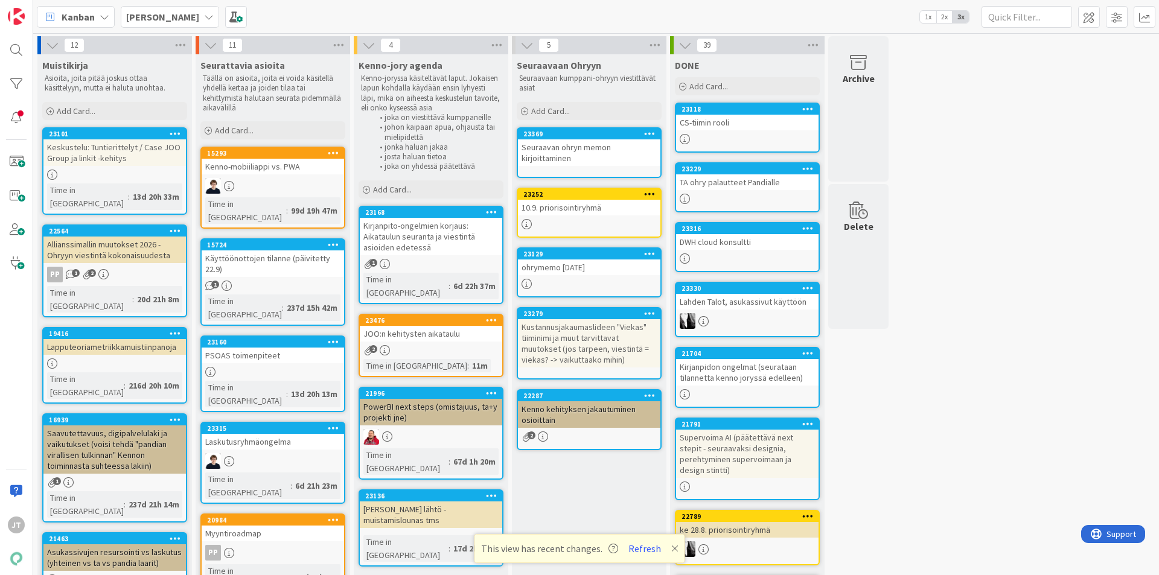
click at [176, 22] on b "[PERSON_NAME]" at bounding box center [162, 17] width 73 height 12
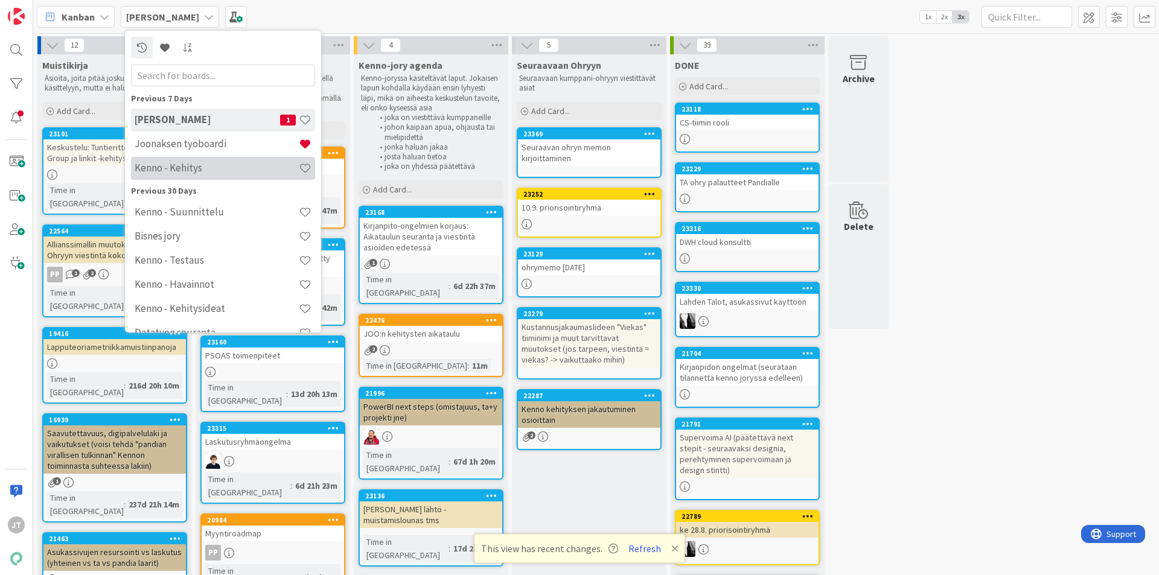
click at [200, 157] on div "Kenno - Kehitys" at bounding box center [223, 168] width 184 height 23
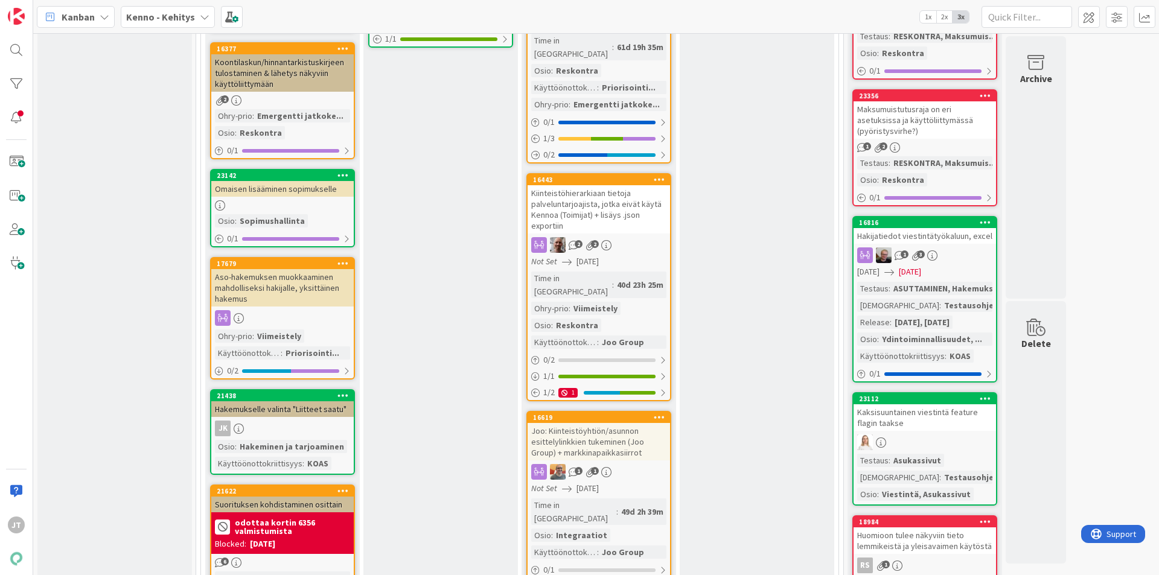
scroll to position [362, 0]
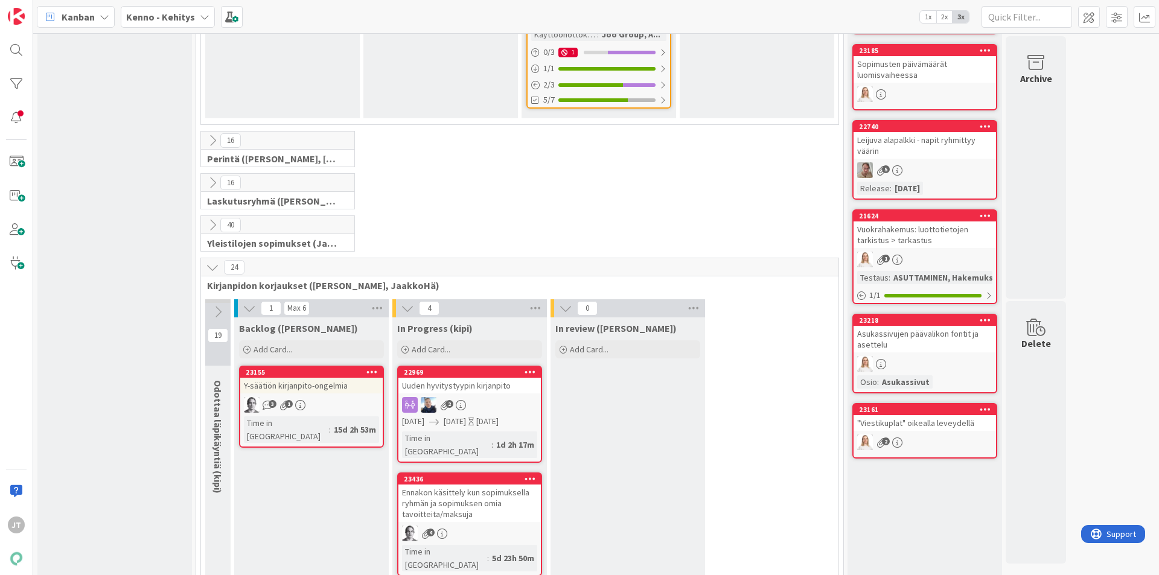
click at [208, 261] on icon at bounding box center [212, 267] width 13 height 13
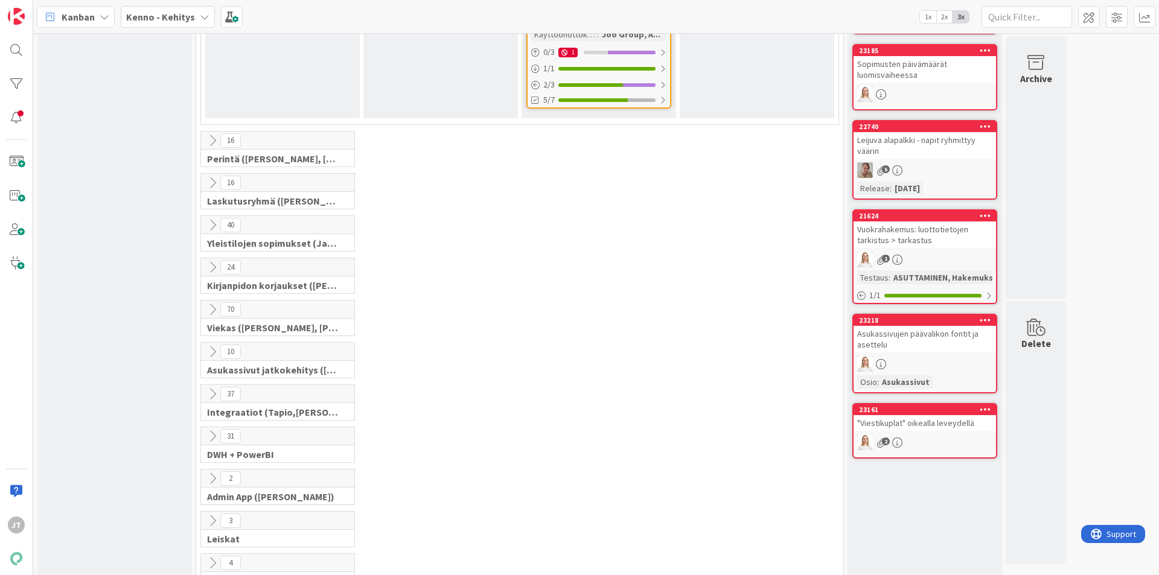
scroll to position [1546, 0]
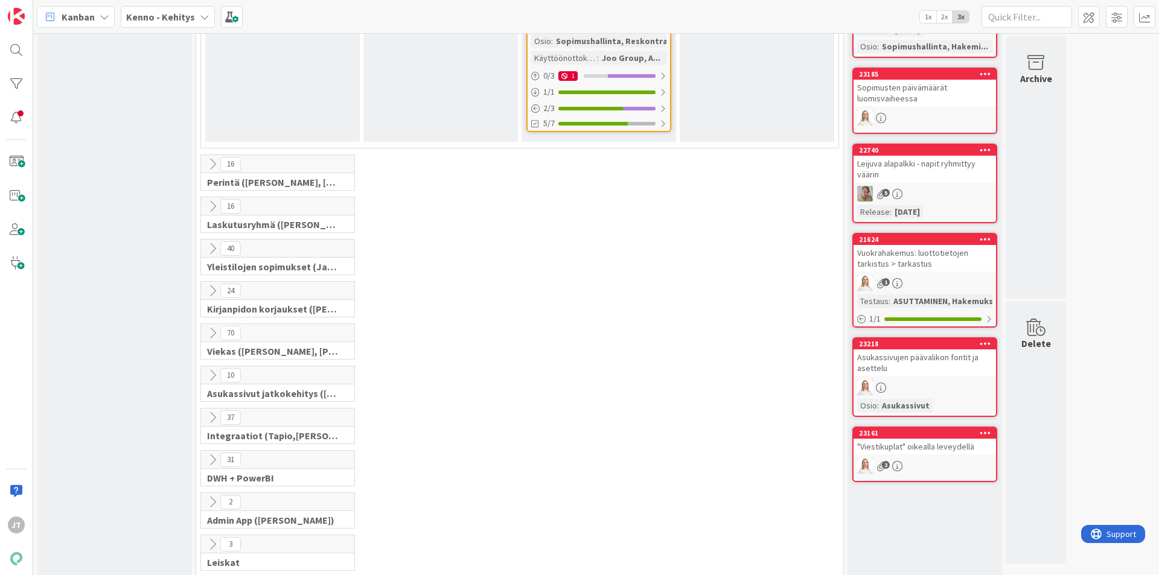
click at [214, 411] on icon at bounding box center [212, 417] width 13 height 13
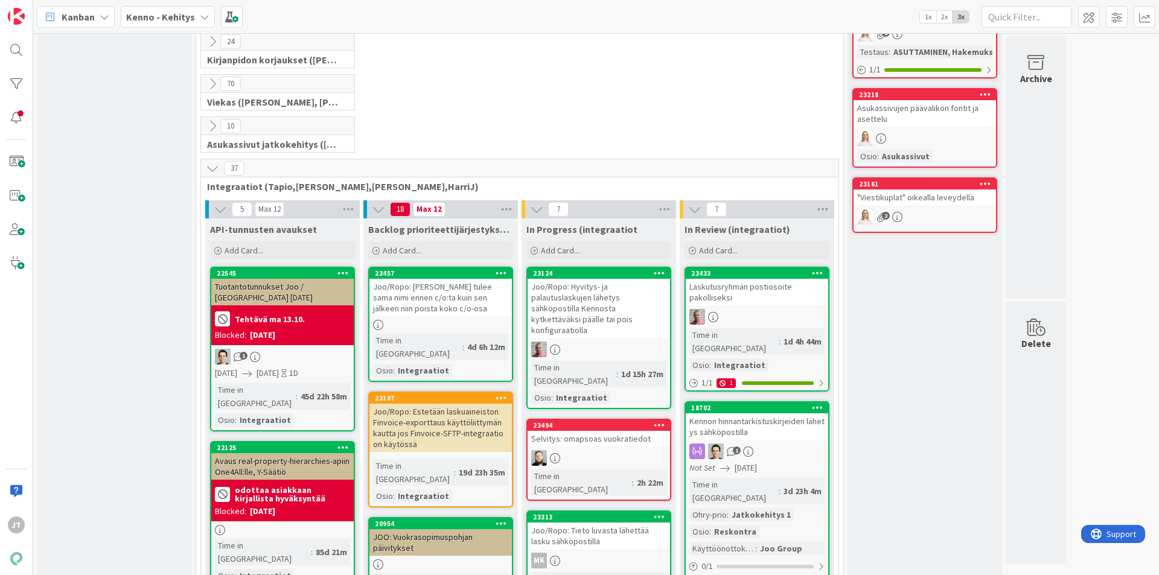
scroll to position [1908, 0]
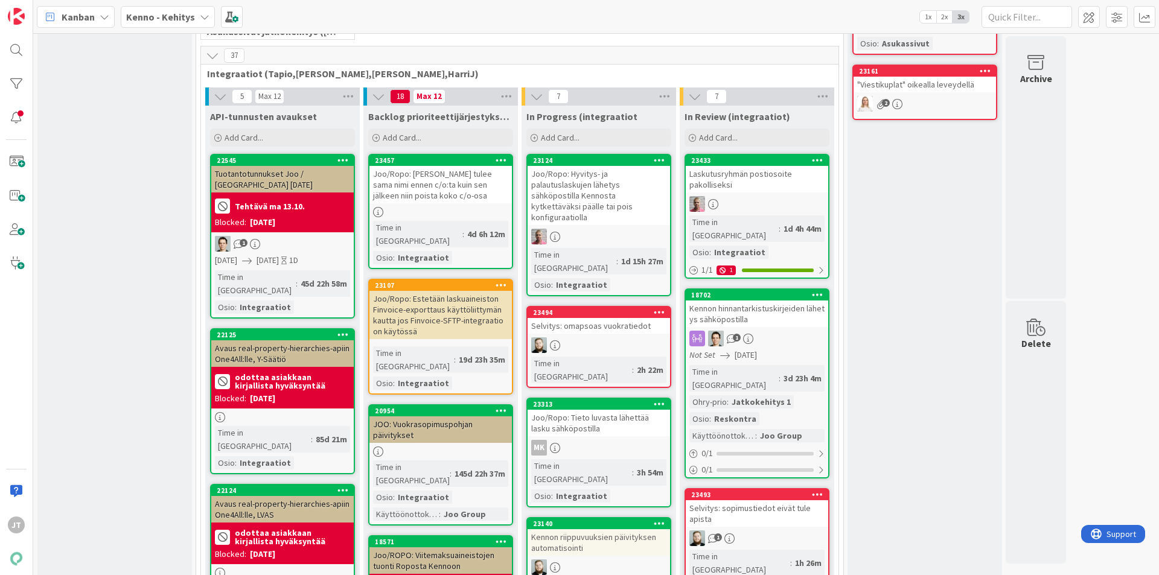
click at [757, 291] on div "18702" at bounding box center [759, 295] width 137 height 8
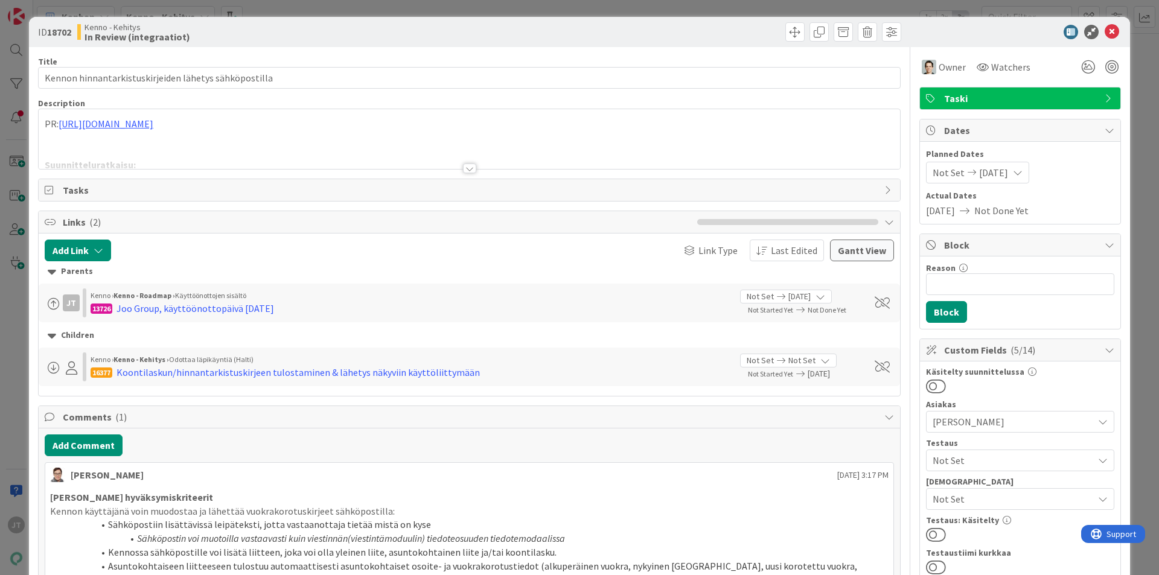
click at [463, 168] on div at bounding box center [469, 169] width 13 height 10
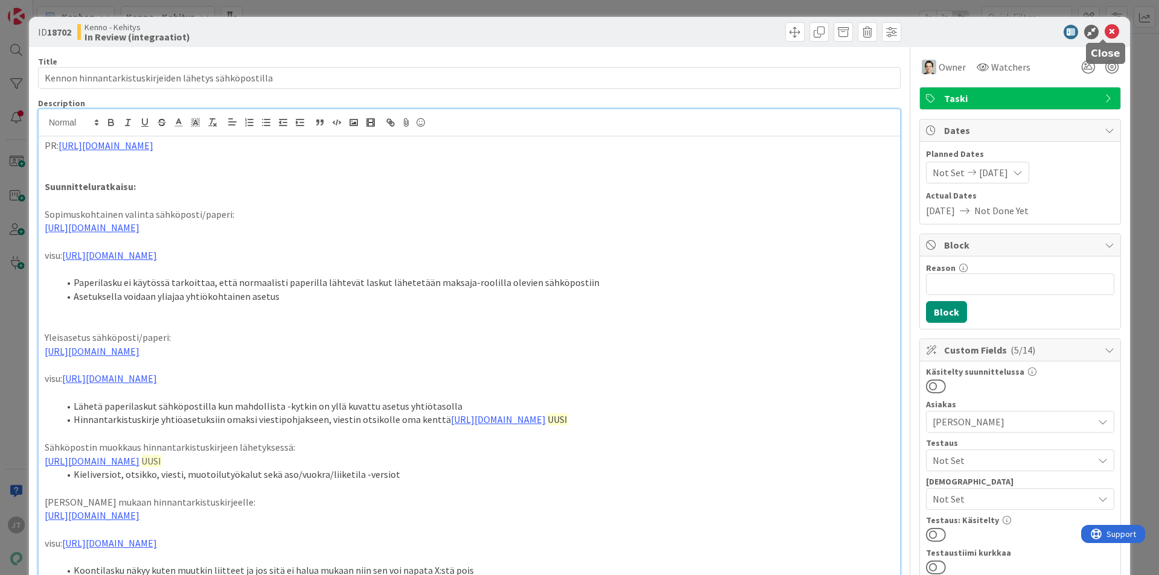
click at [1105, 30] on icon at bounding box center [1112, 32] width 14 height 14
